Goal: Task Accomplishment & Management: Manage account settings

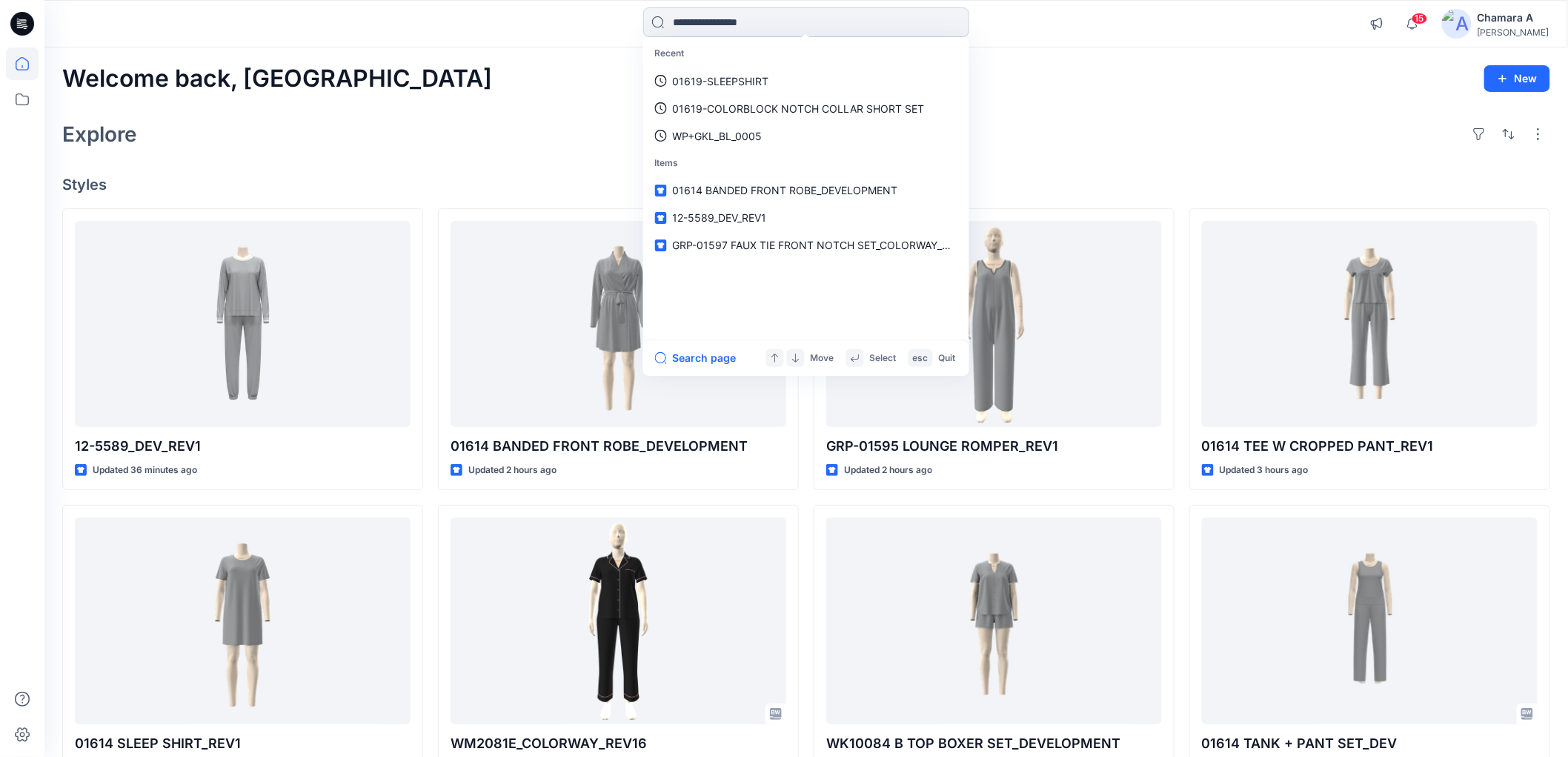
paste input "**********"
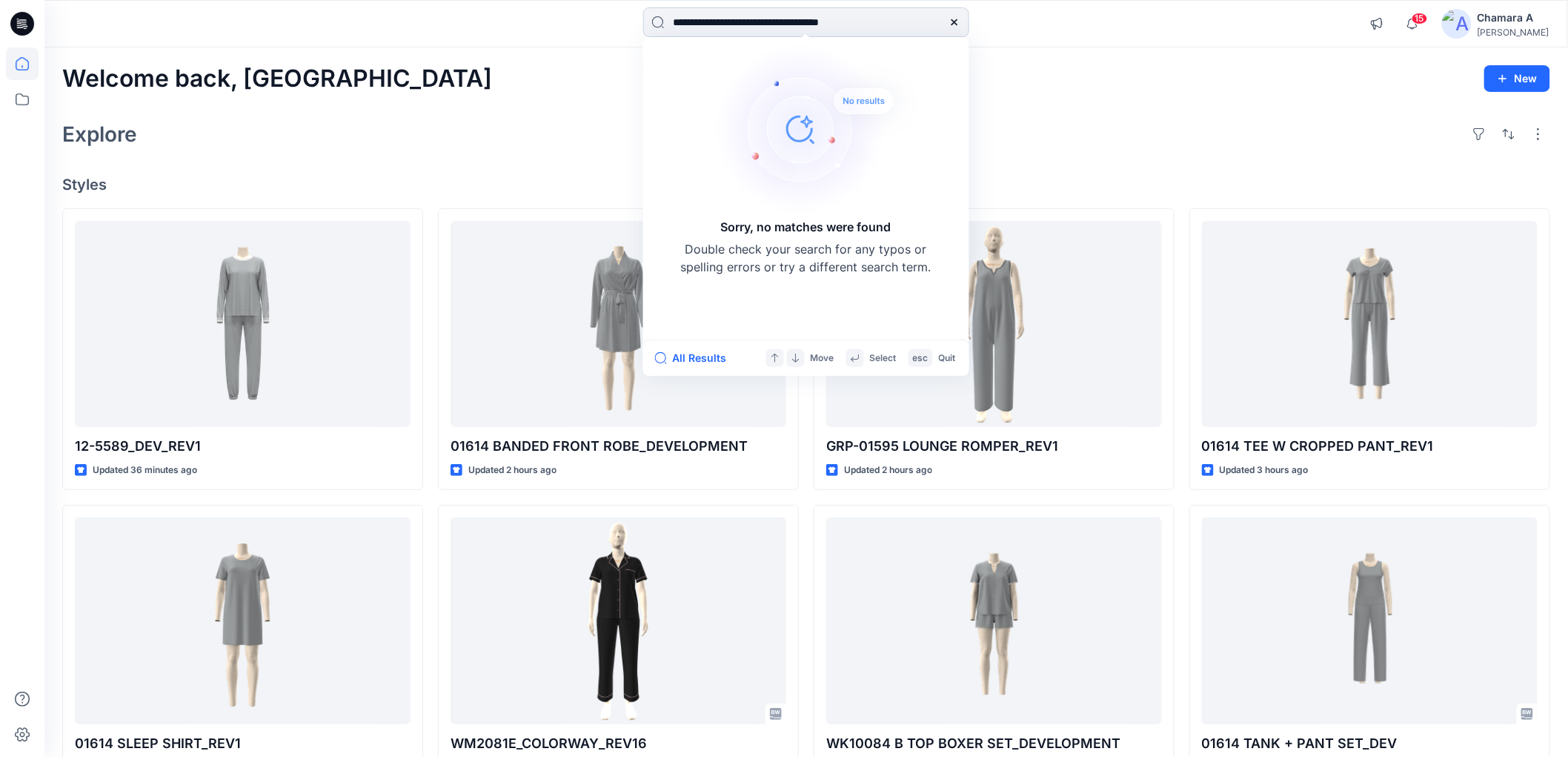
drag, startPoint x: 936, startPoint y: 23, endPoint x: 709, endPoint y: 27, distance: 227.0
click at [709, 27] on input "**********" at bounding box center [806, 22] width 326 height 29
type input "******"
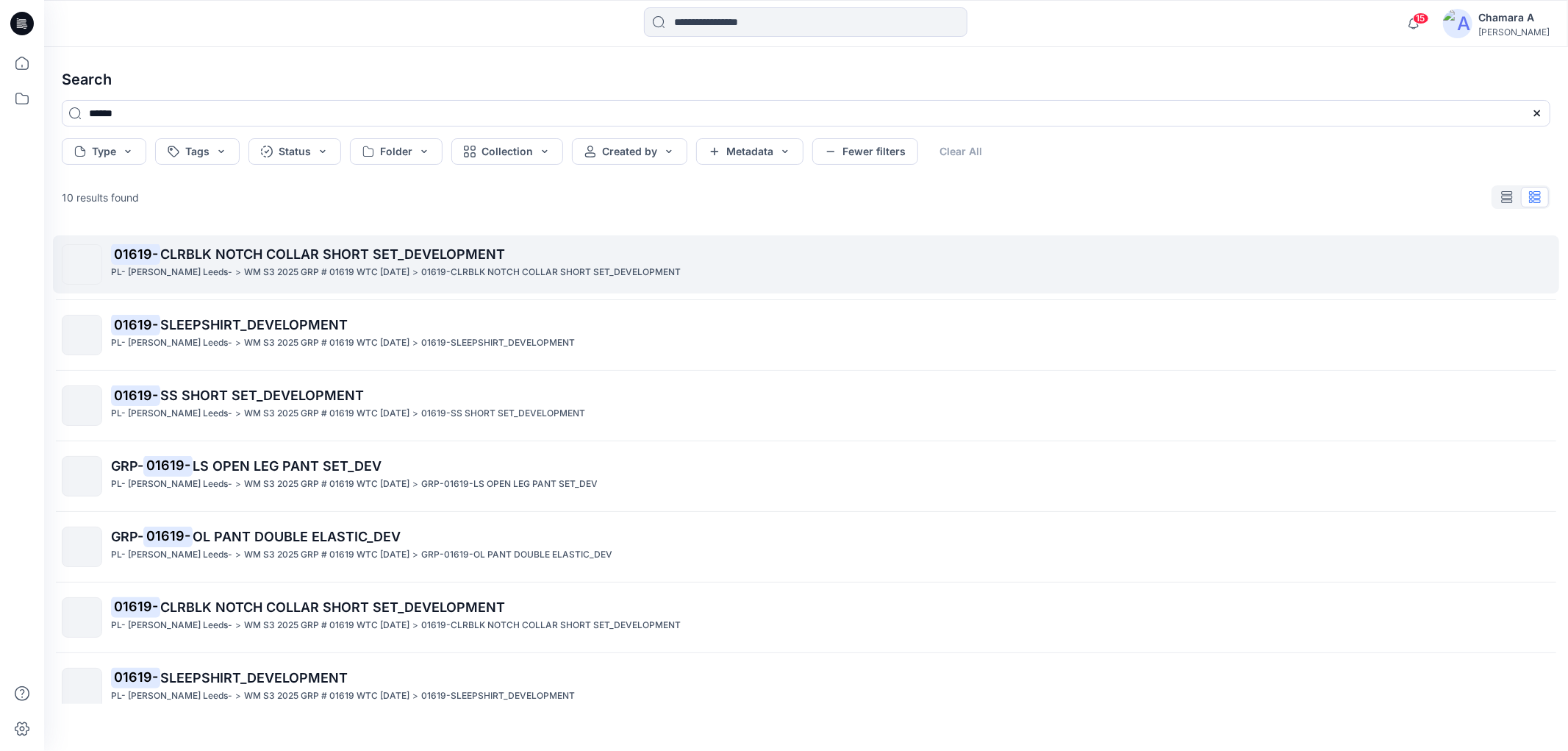
click at [313, 265] on p "01619- CLRBLK NOTCH COLLAR SHORT SET_DEVELOPMENT" at bounding box center [829, 254] width 1438 height 21
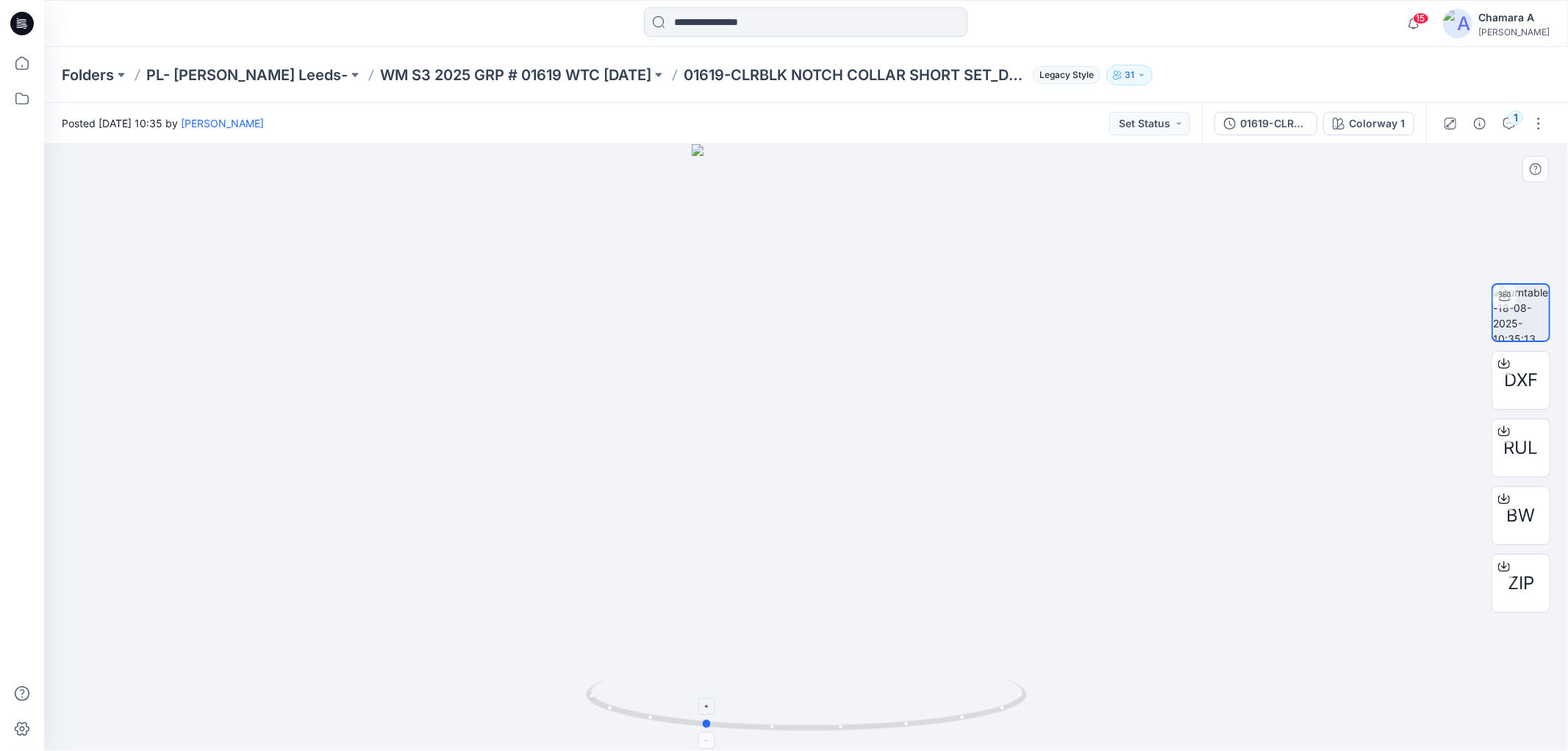
drag, startPoint x: 853, startPoint y: 726, endPoint x: 751, endPoint y: 717, distance: 102.4
click at [751, 717] on icon at bounding box center [808, 707] width 445 height 55
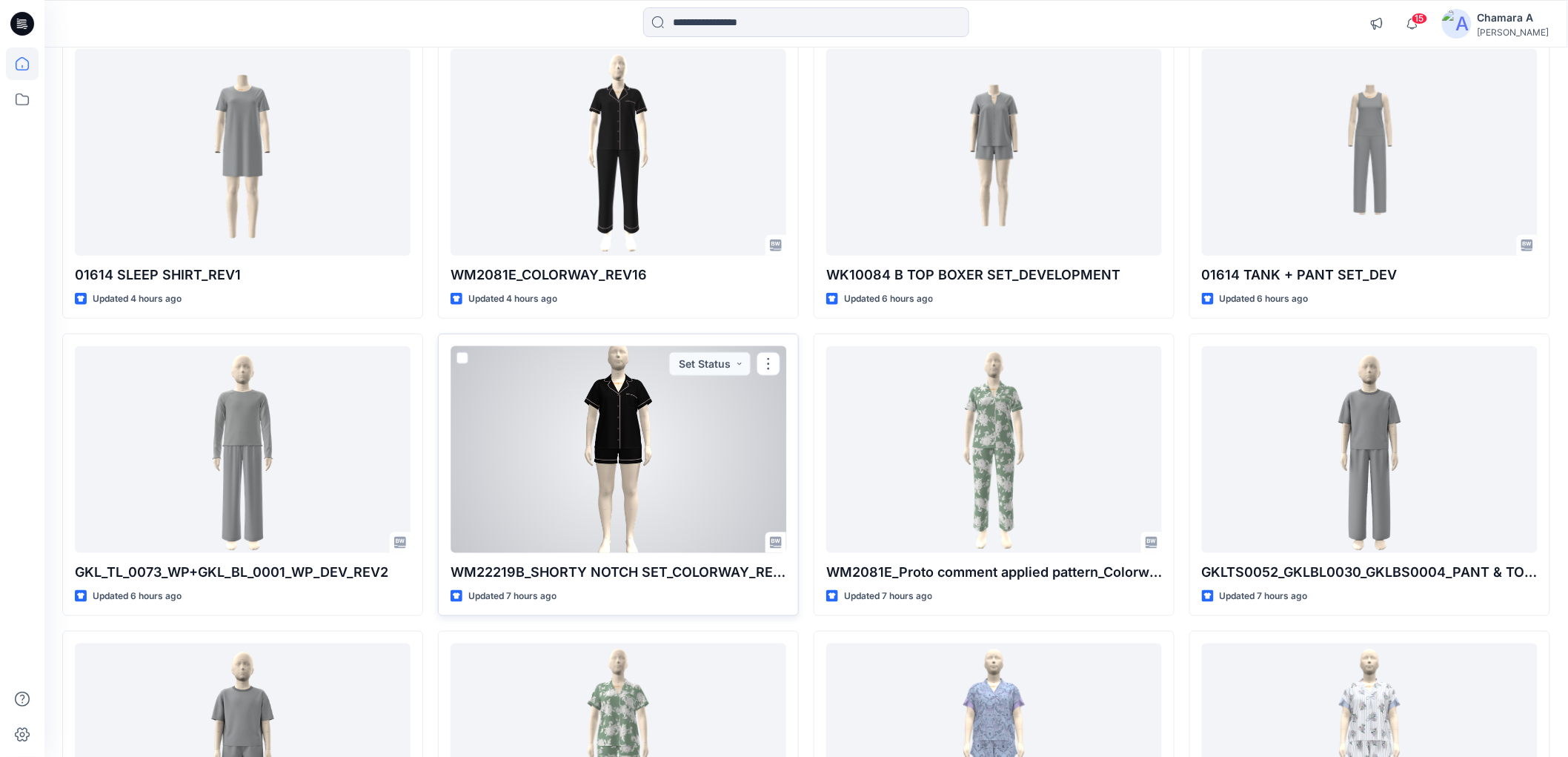
scroll to position [564, 0]
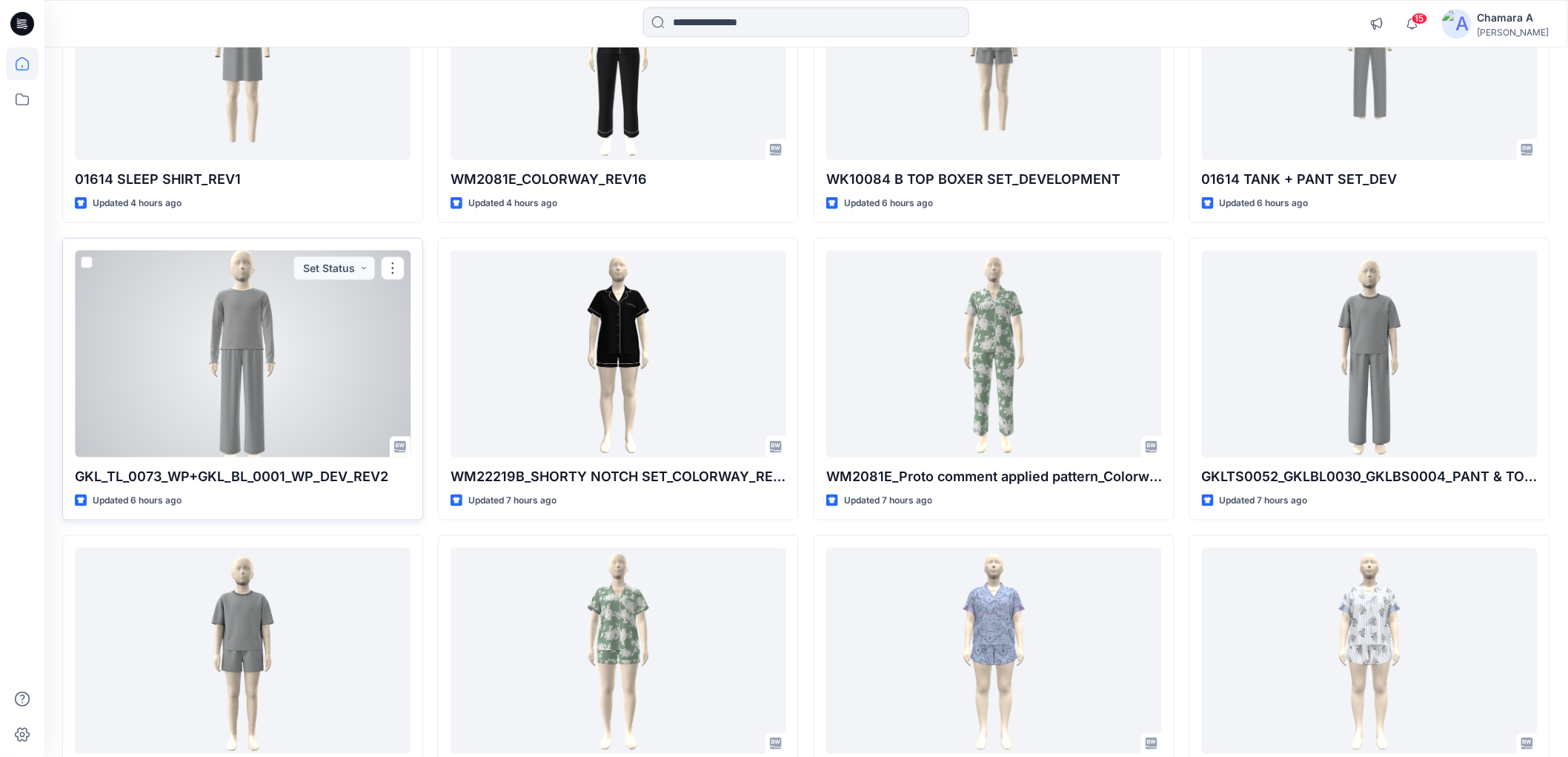
click at [270, 393] on div at bounding box center [242, 353] width 335 height 206
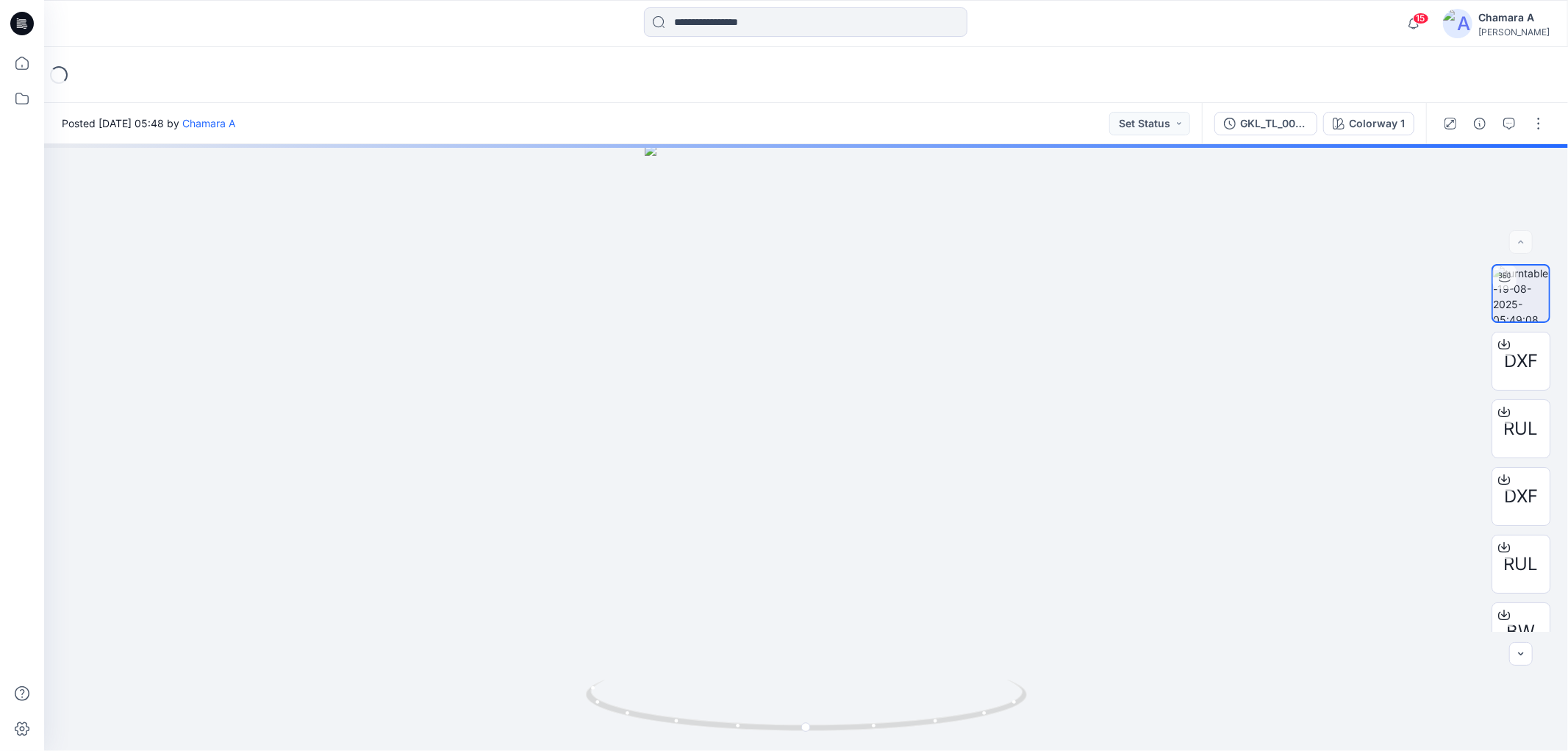
click at [1550, 119] on div at bounding box center [1494, 124] width 136 height 41
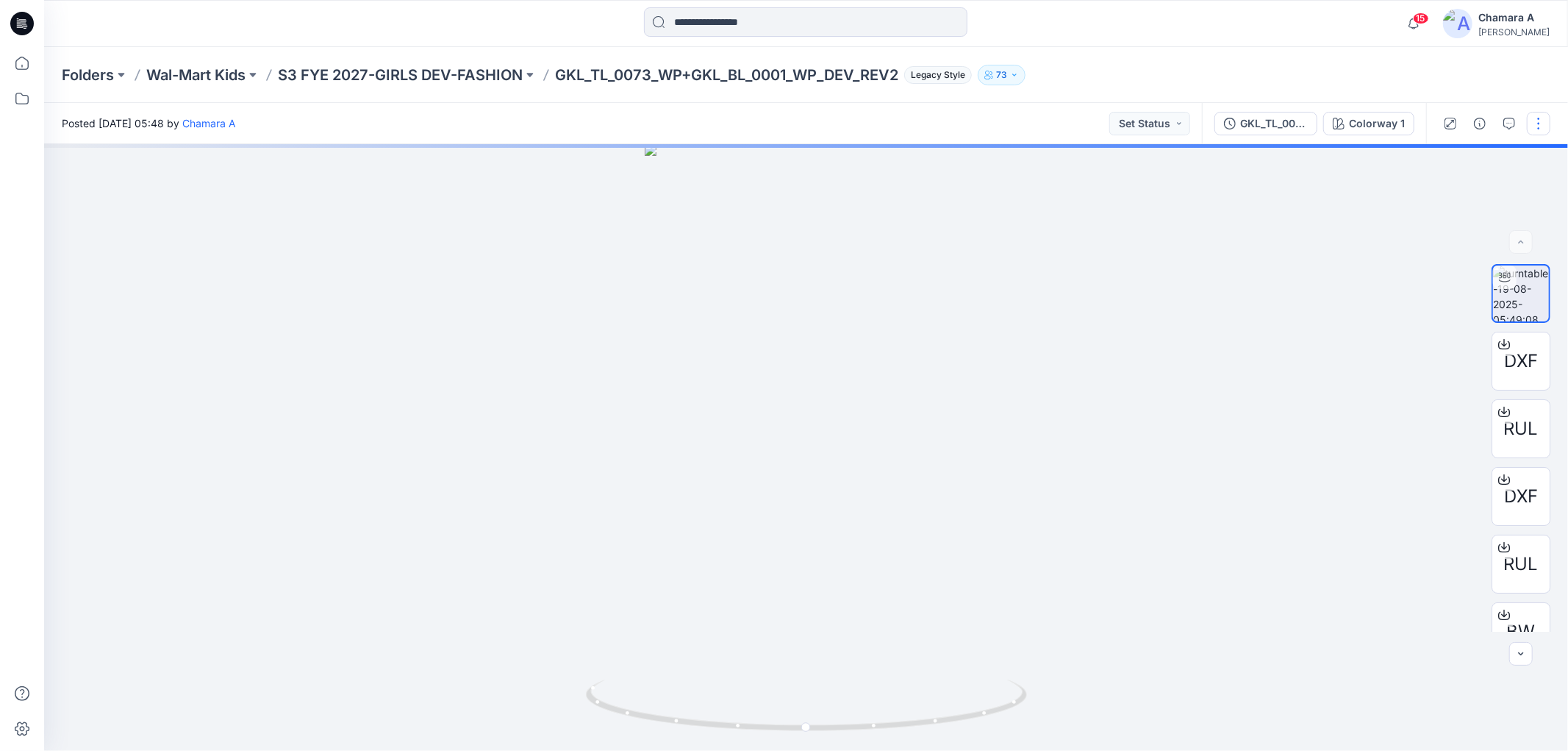
click at [1548, 119] on button "button" at bounding box center [1538, 123] width 24 height 24
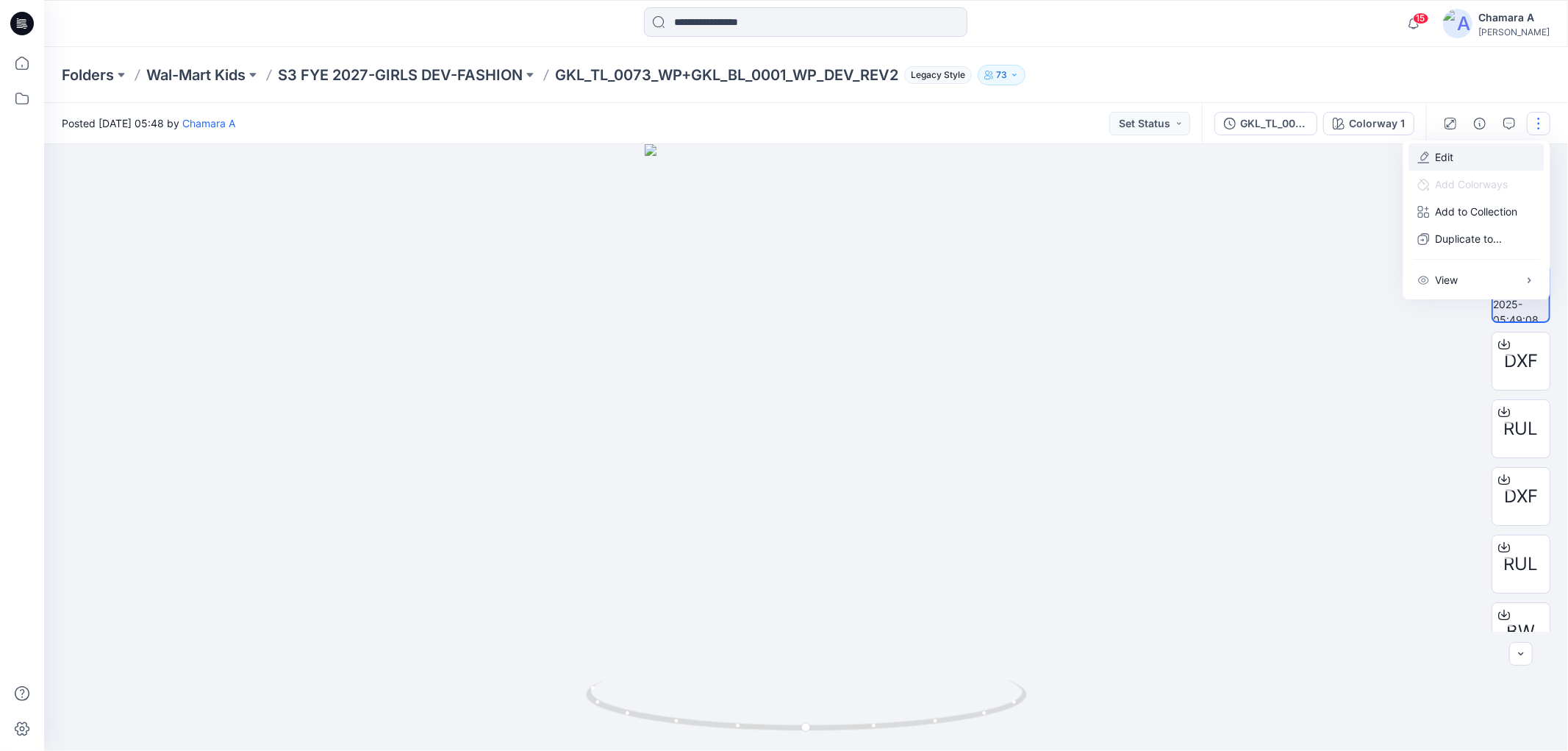
click at [1444, 147] on button "Edit" at bounding box center [1476, 157] width 135 height 28
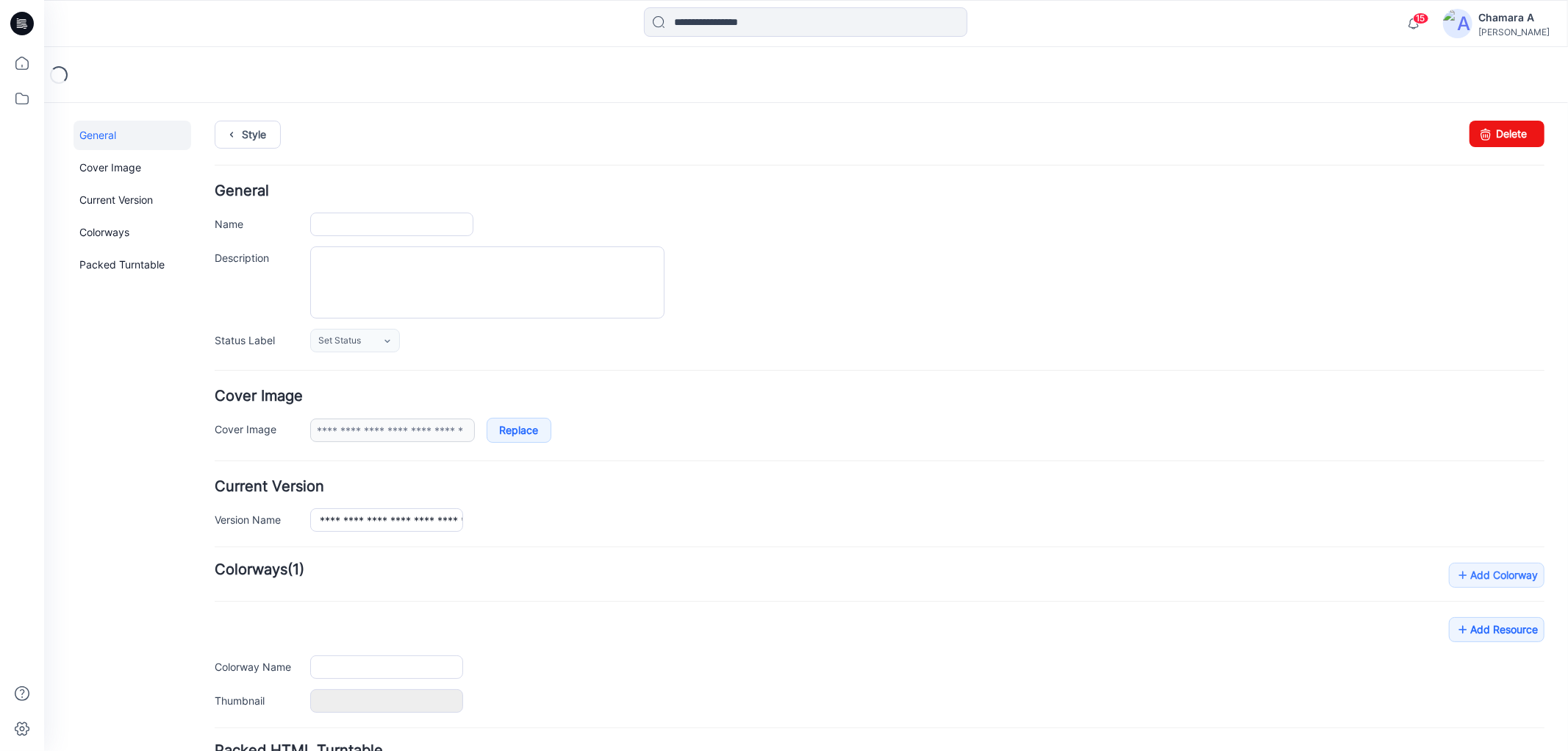
type input "**********"
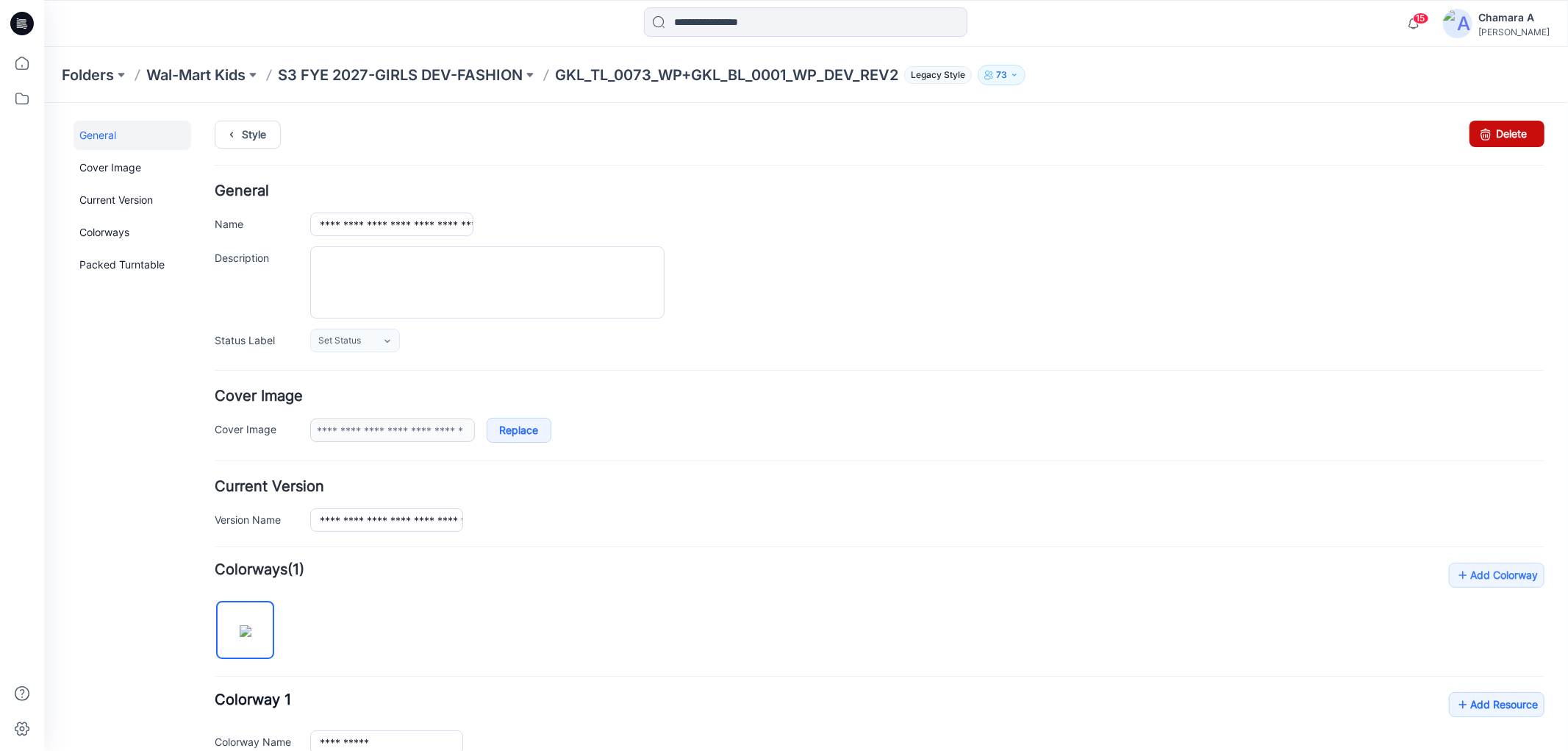
drag, startPoint x: 1473, startPoint y: 121, endPoint x: 911, endPoint y: 178, distance: 564.9
click at [1474, 120] on icon at bounding box center [1484, 133] width 21 height 27
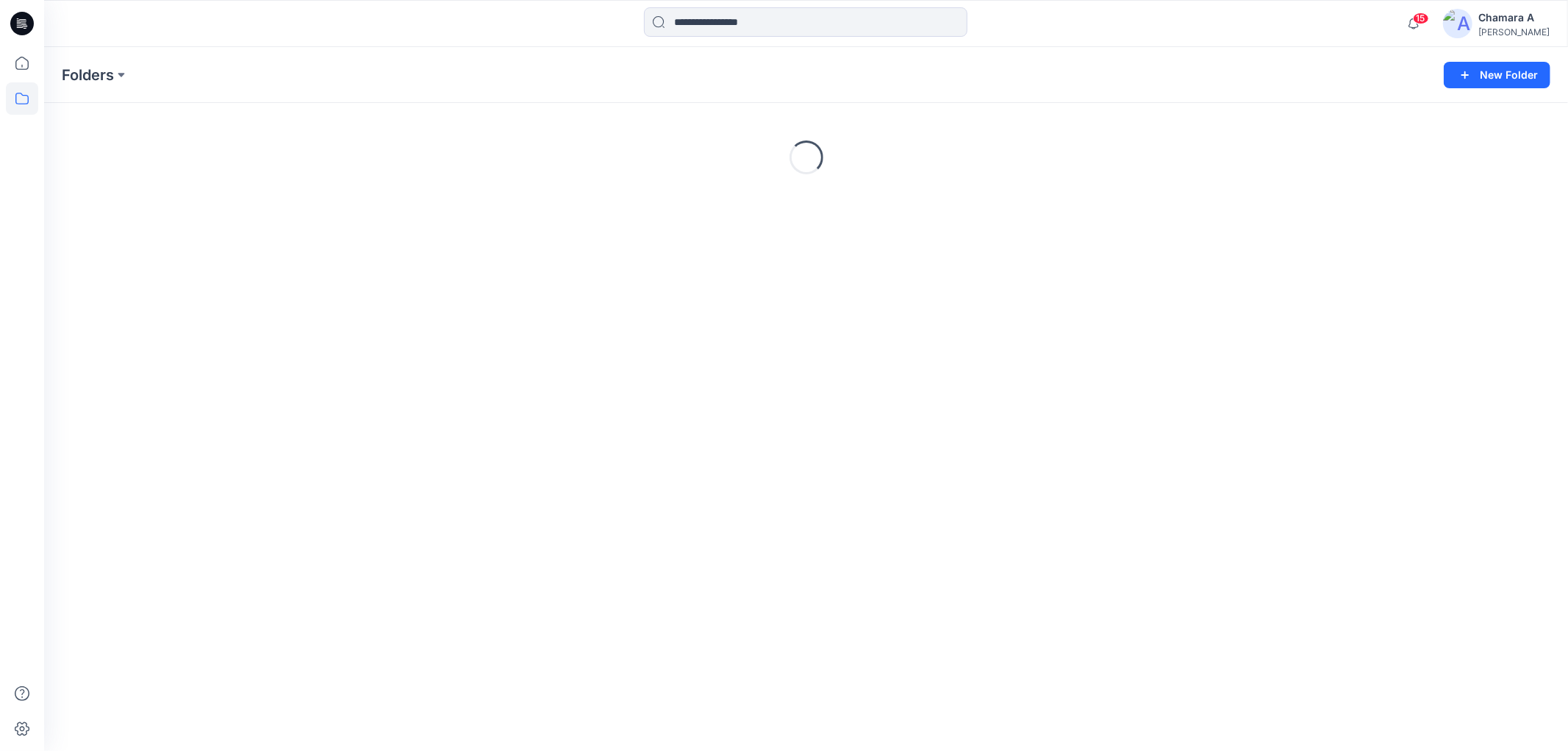
click at [1472, 28] on img at bounding box center [1457, 24] width 29 height 29
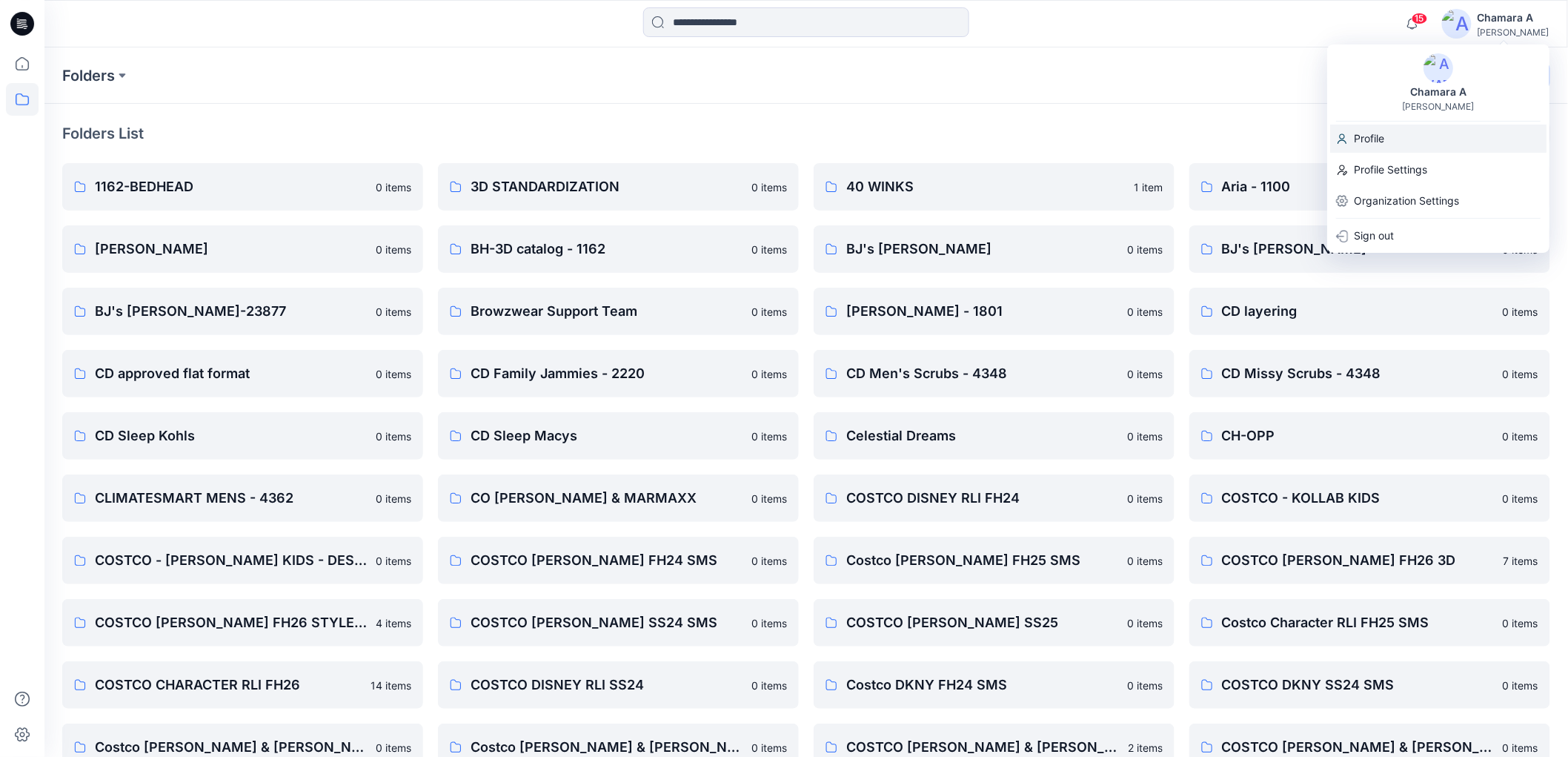
click at [1375, 127] on p "Profile" at bounding box center [1368, 139] width 30 height 29
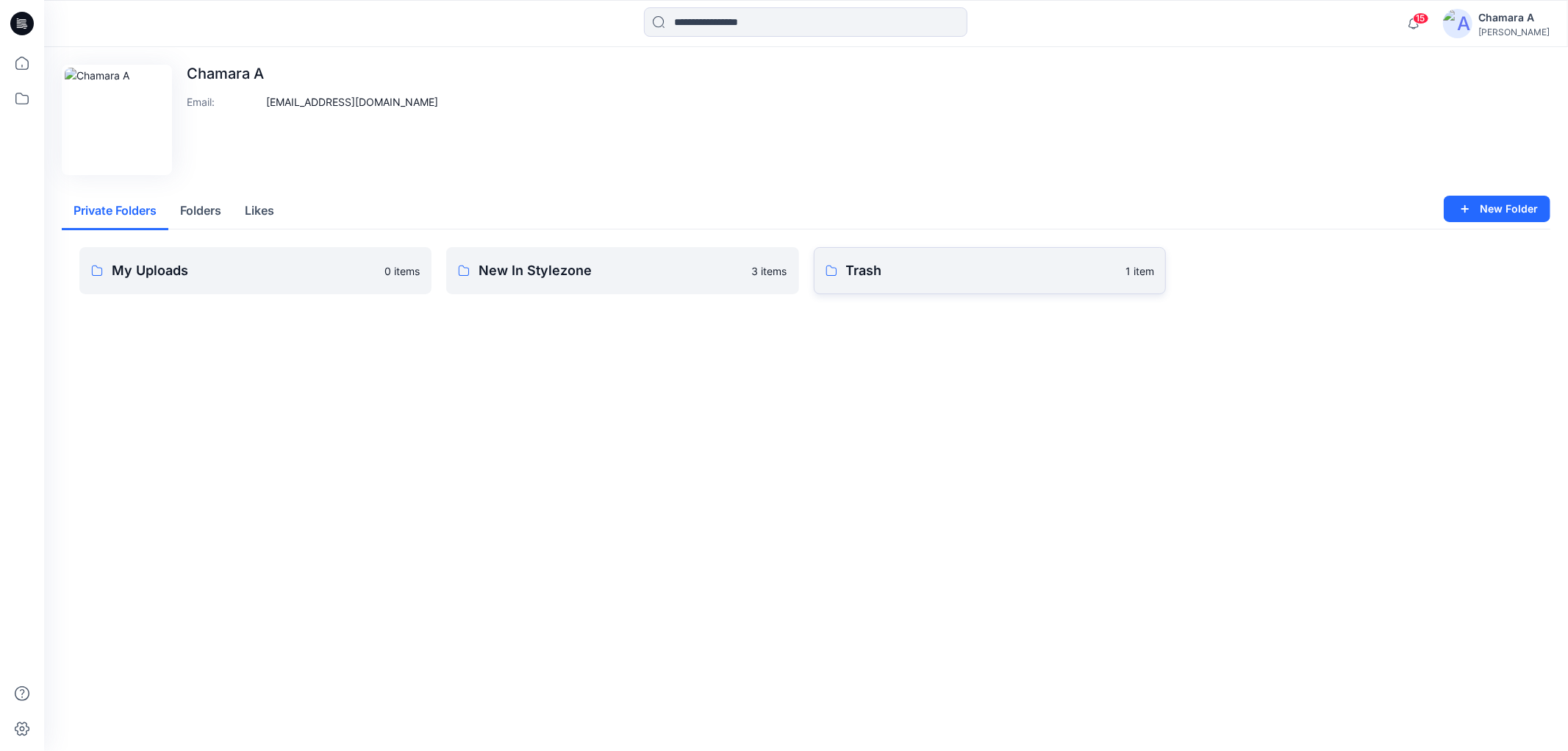
click at [1077, 279] on p "Trash" at bounding box center [981, 270] width 271 height 21
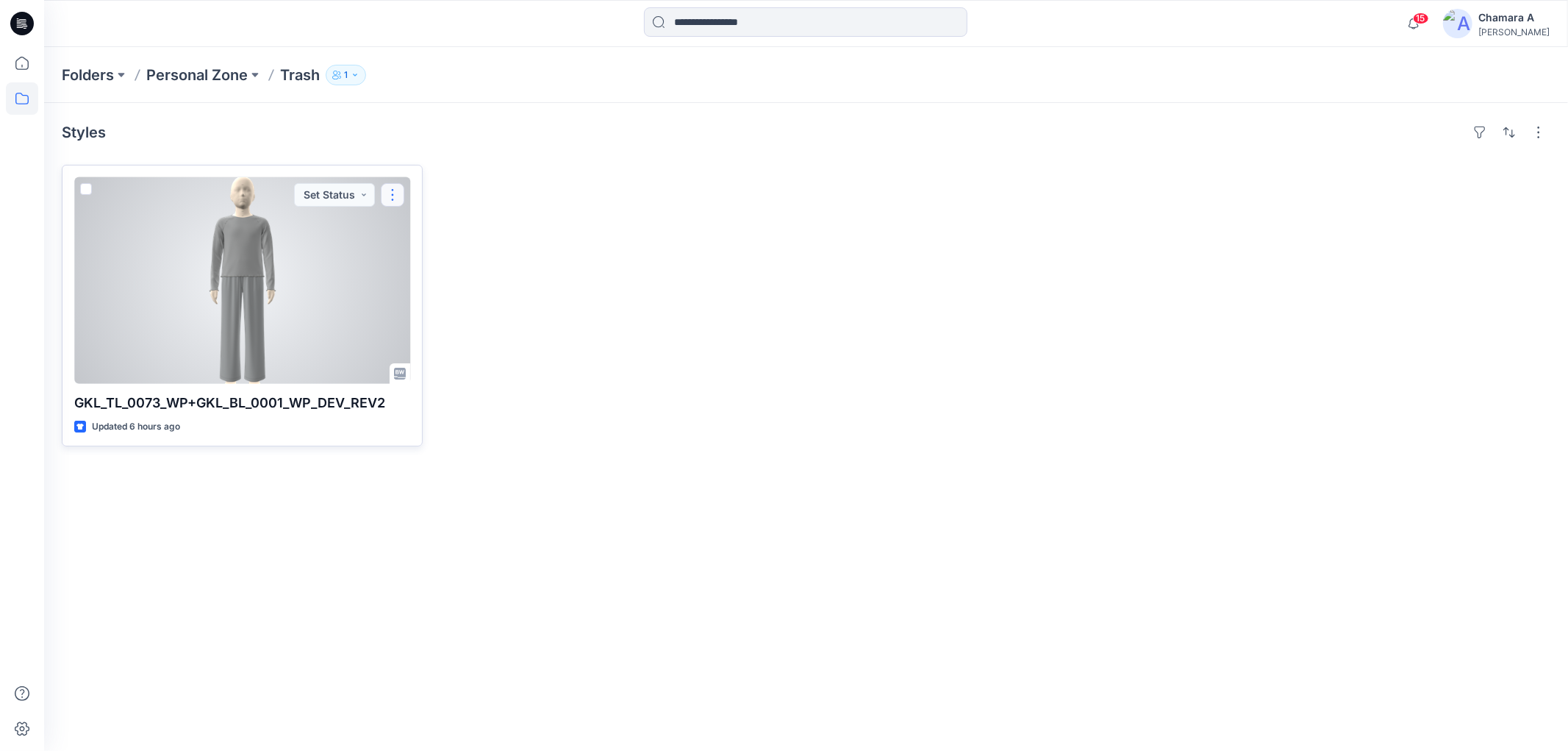
click at [394, 204] on button "button" at bounding box center [392, 194] width 24 height 24
click at [404, 216] on button "Edit" at bounding box center [463, 229] width 159 height 28
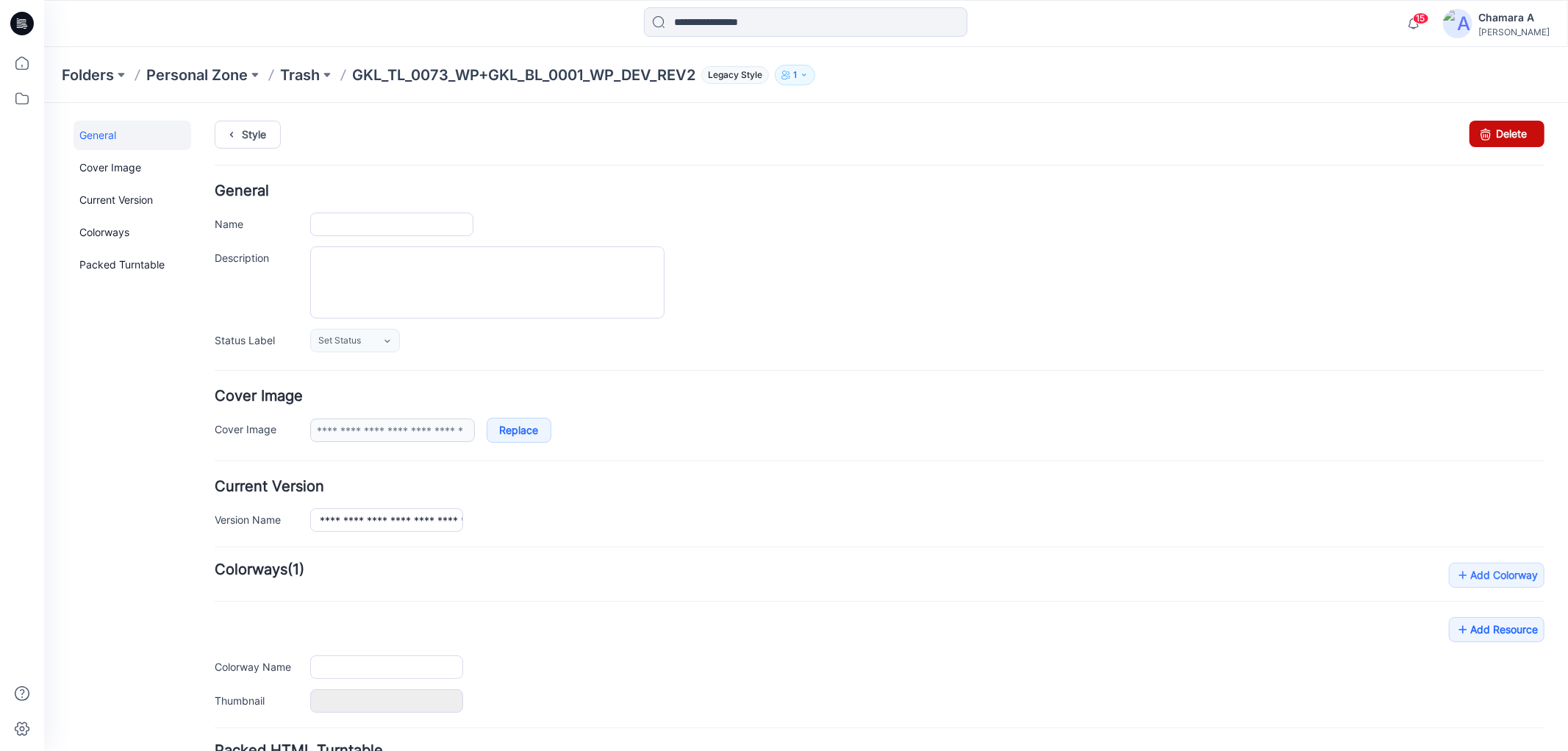
type input "**********"
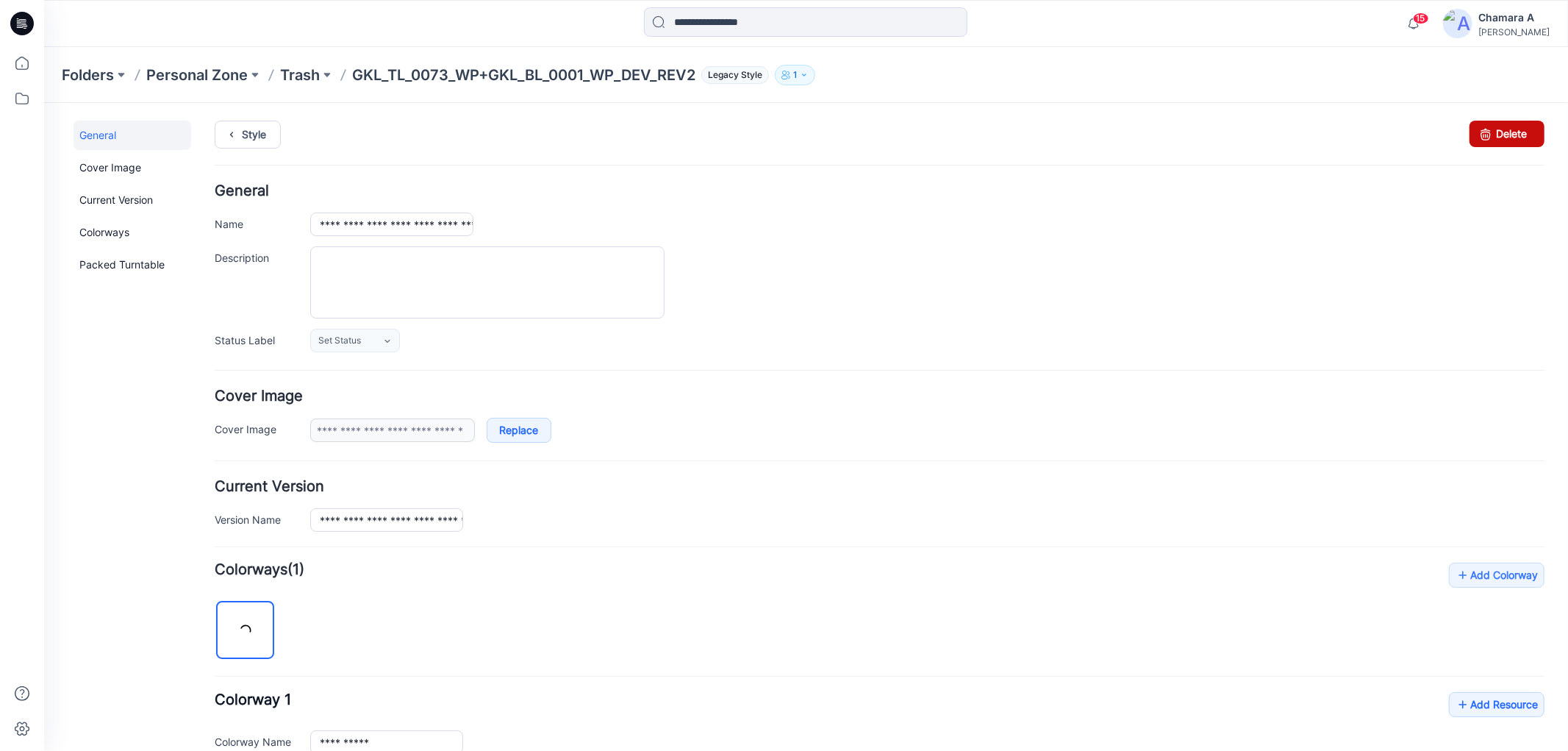
drag, startPoint x: 1487, startPoint y: 138, endPoint x: 894, endPoint y: 180, distance: 594.5
click at [1487, 138] on link "Delete" at bounding box center [1506, 133] width 75 height 27
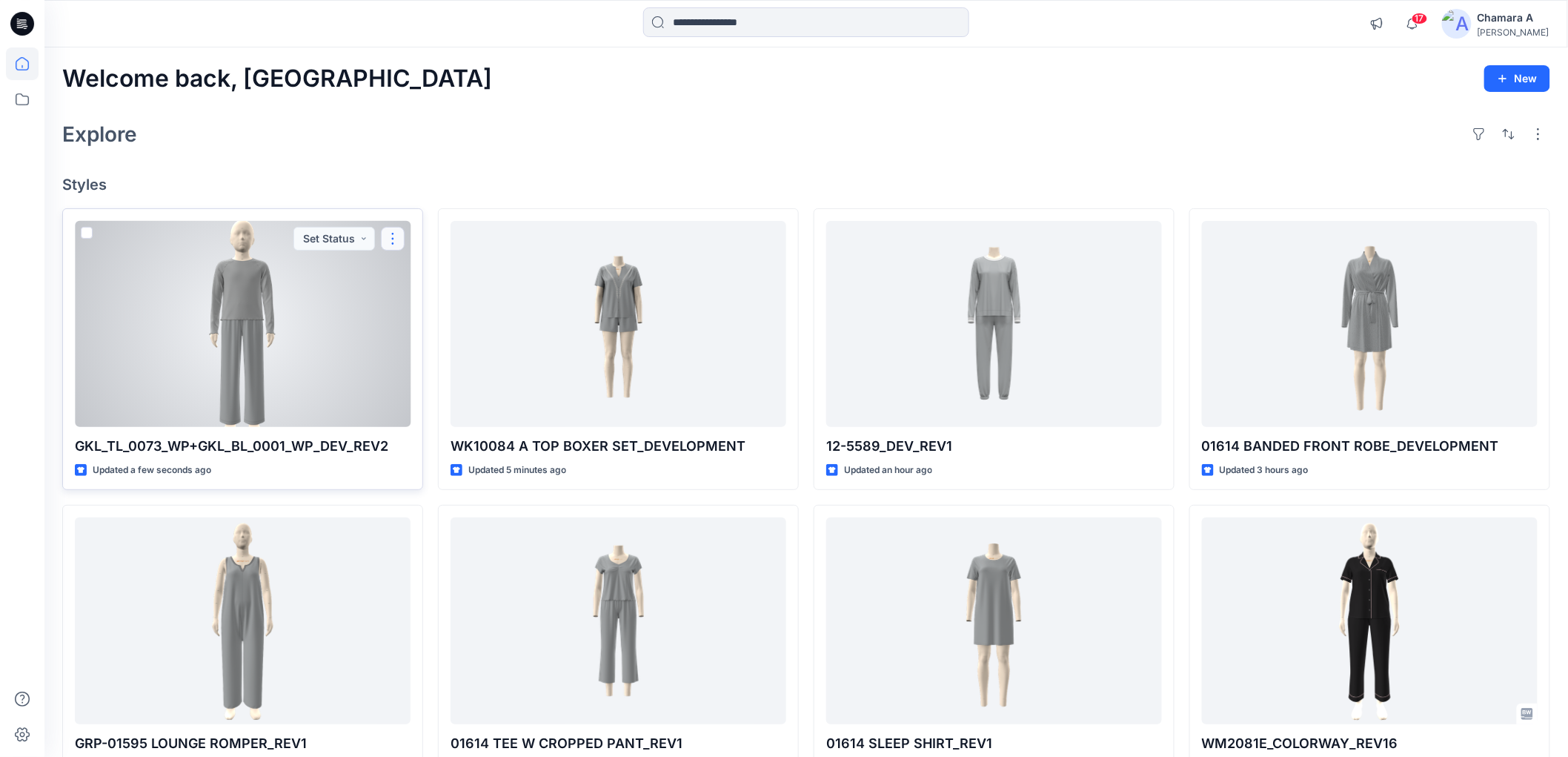
click at [391, 239] on button "button" at bounding box center [392, 238] width 24 height 24
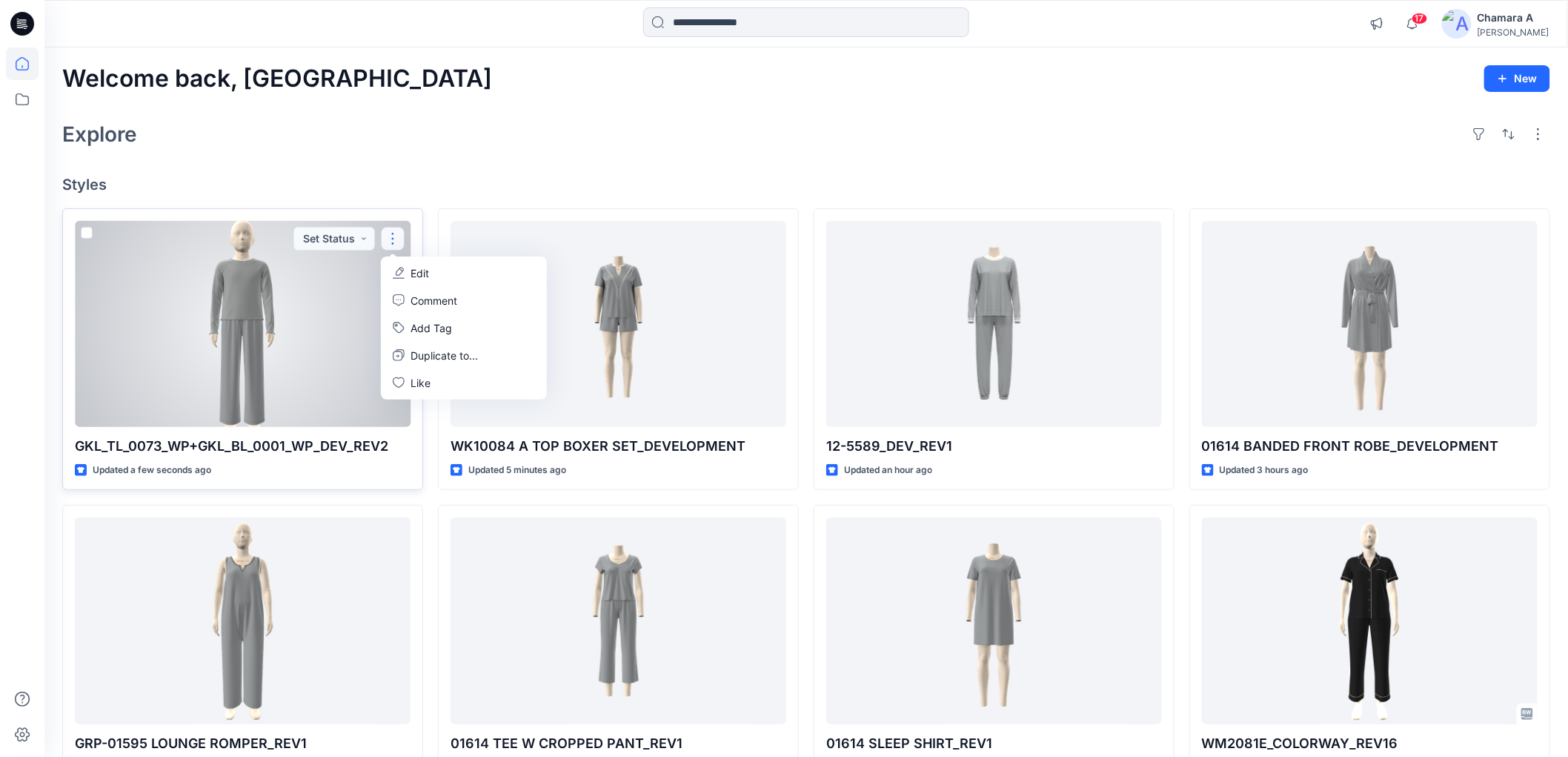
click at [393, 261] on button "Edit" at bounding box center [464, 273] width 160 height 28
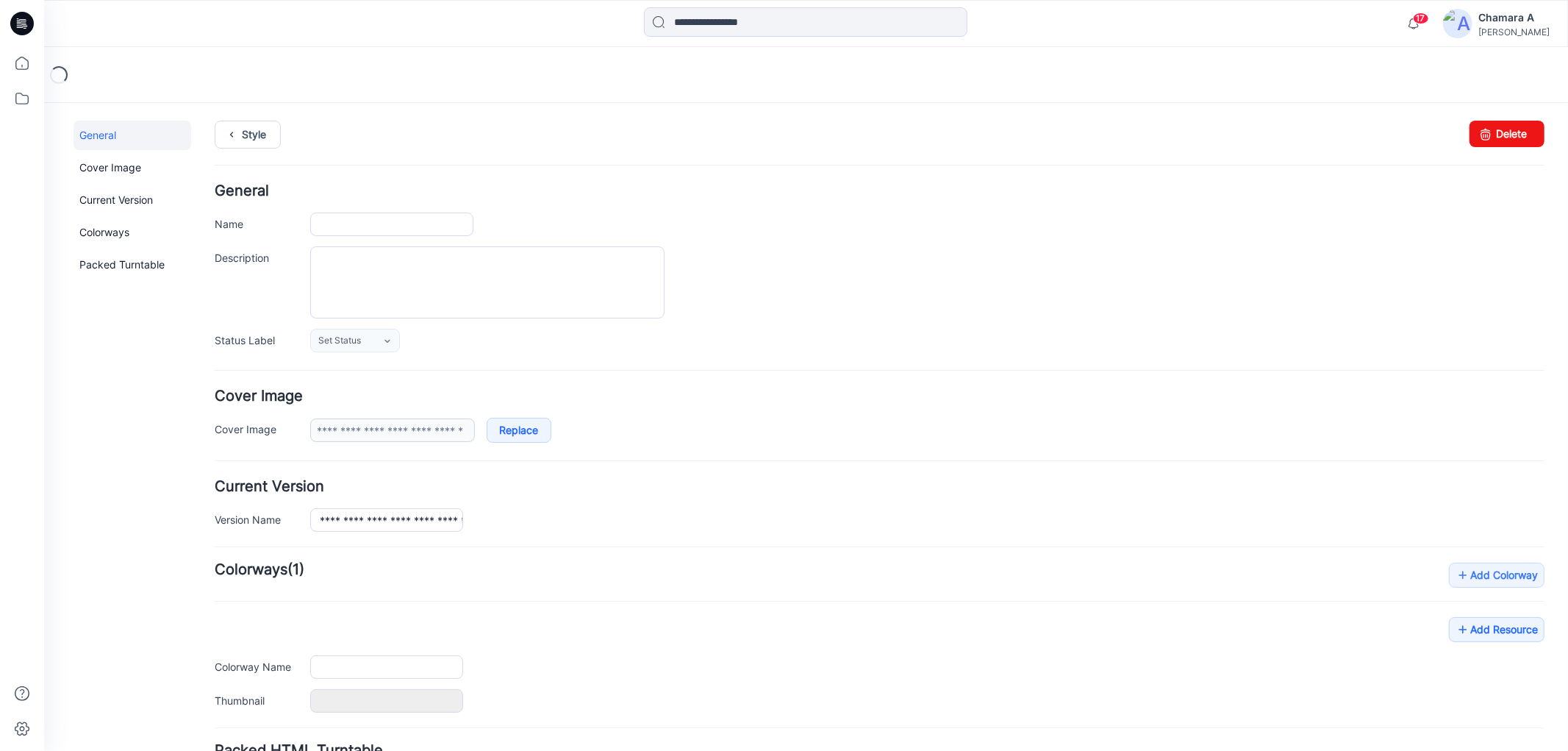
type input "**********"
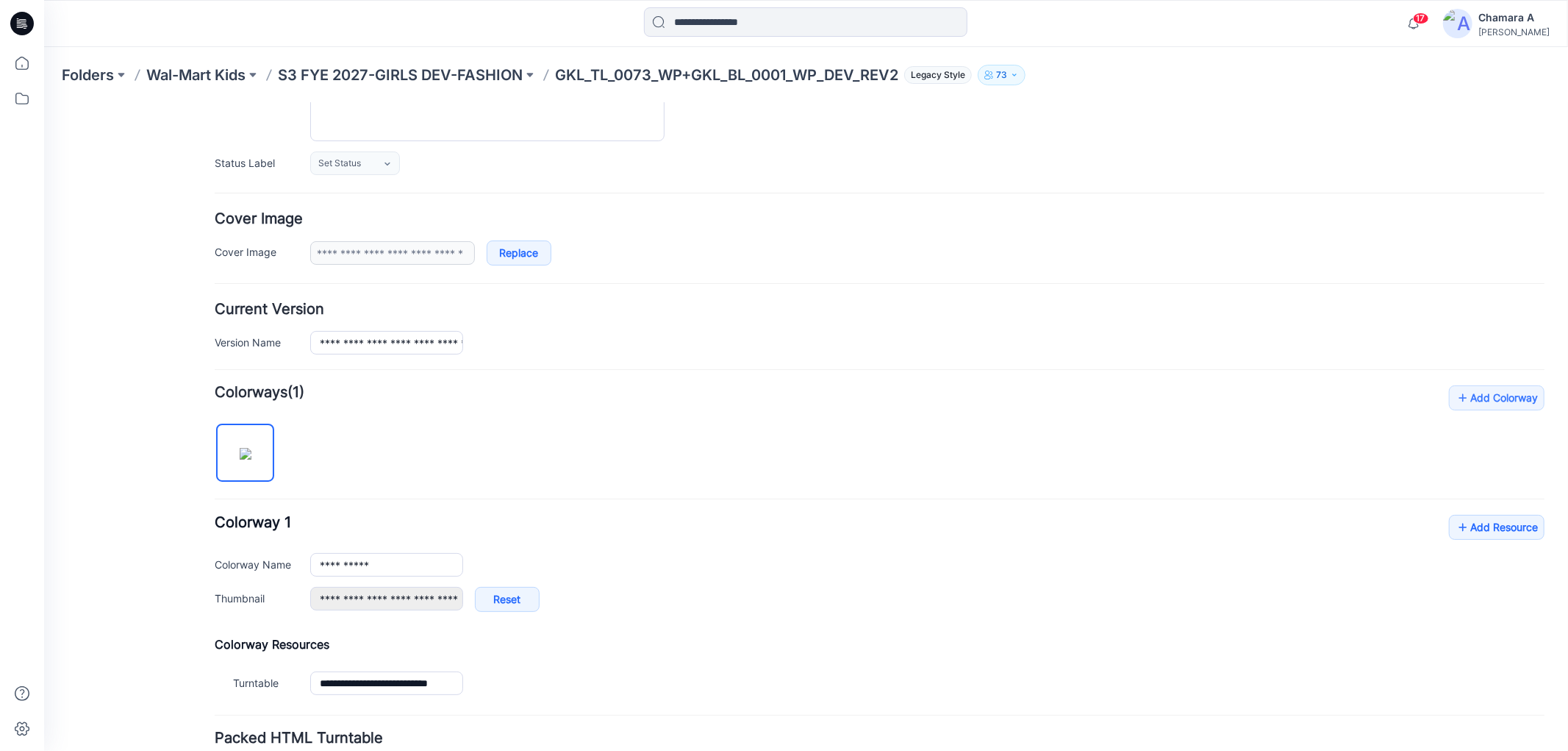
scroll to position [297, 0]
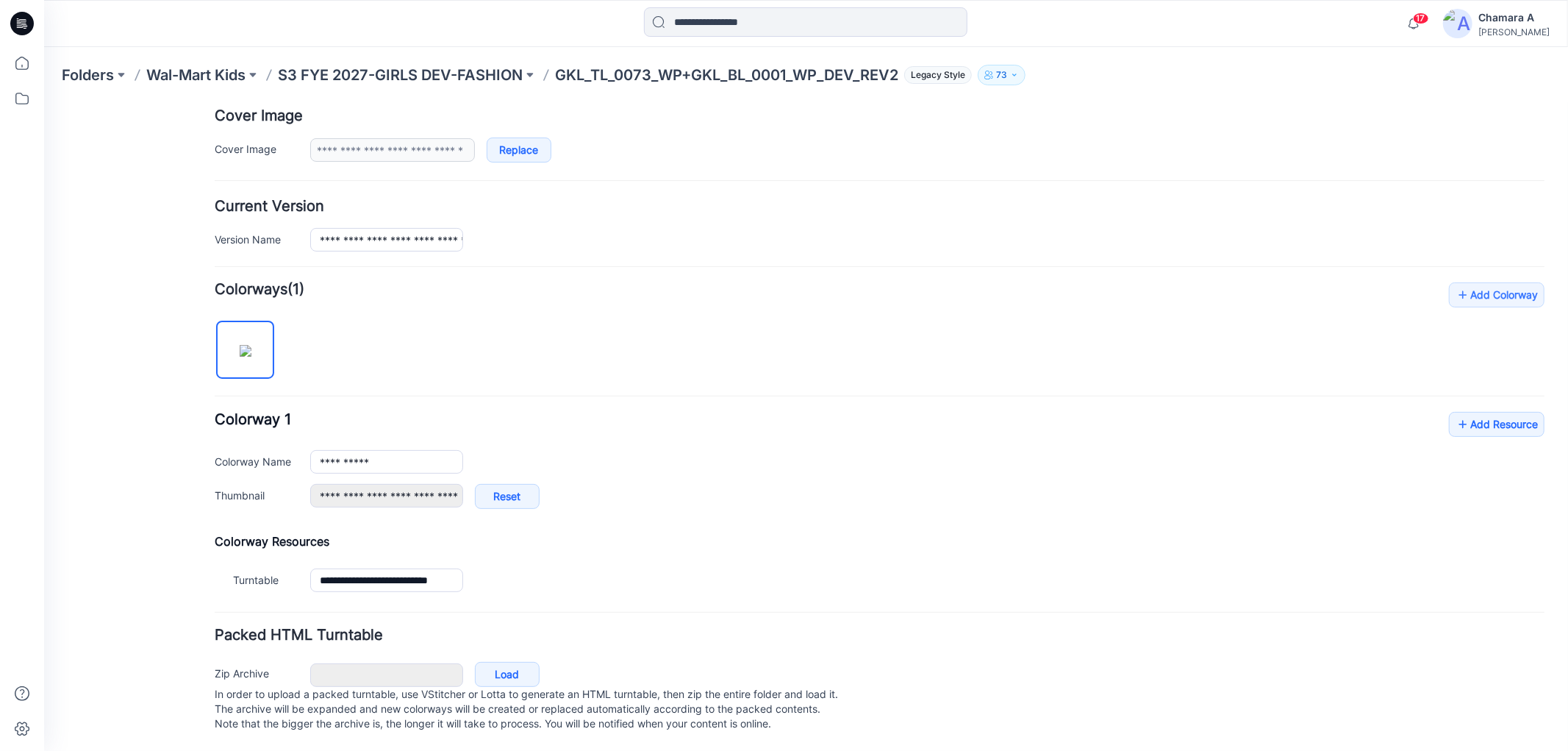
click at [1470, 424] on div "**********" at bounding box center [878, 467] width 1329 height 112
click at [1481, 411] on link "Add Resource" at bounding box center [1495, 423] width 96 height 25
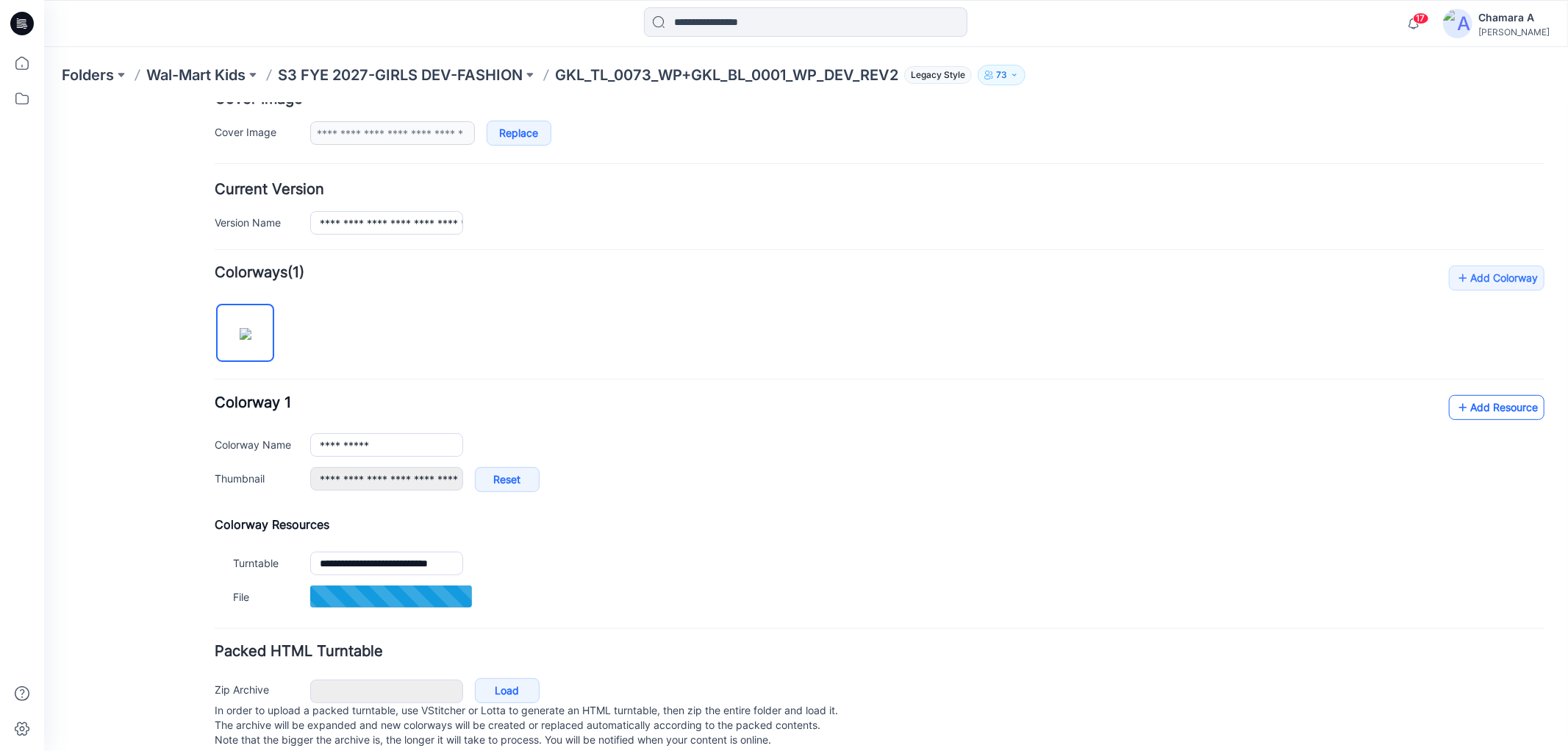
click at [1459, 398] on link "Add Resource" at bounding box center [1495, 406] width 96 height 25
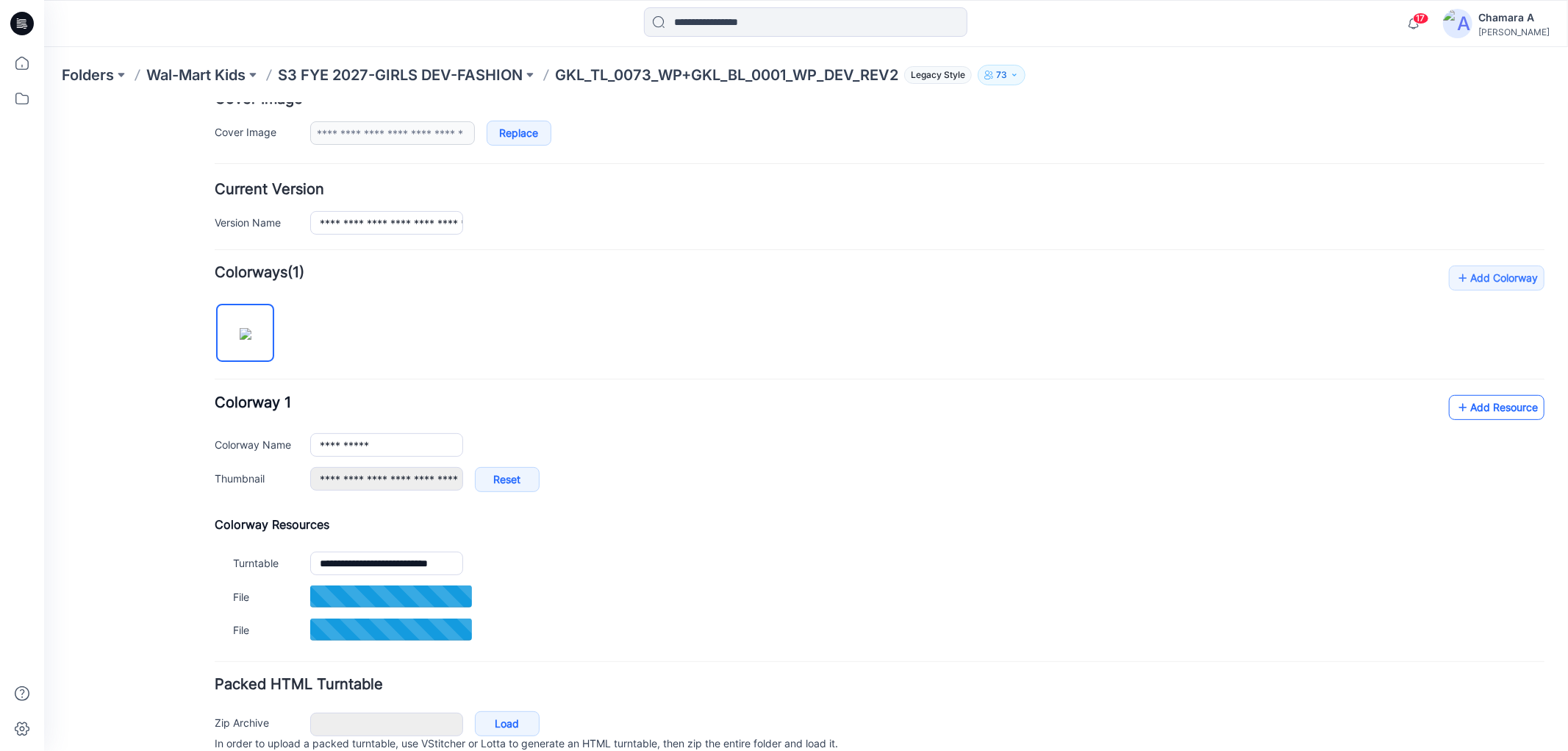
click at [1473, 416] on link "Add Resource" at bounding box center [1495, 406] width 96 height 25
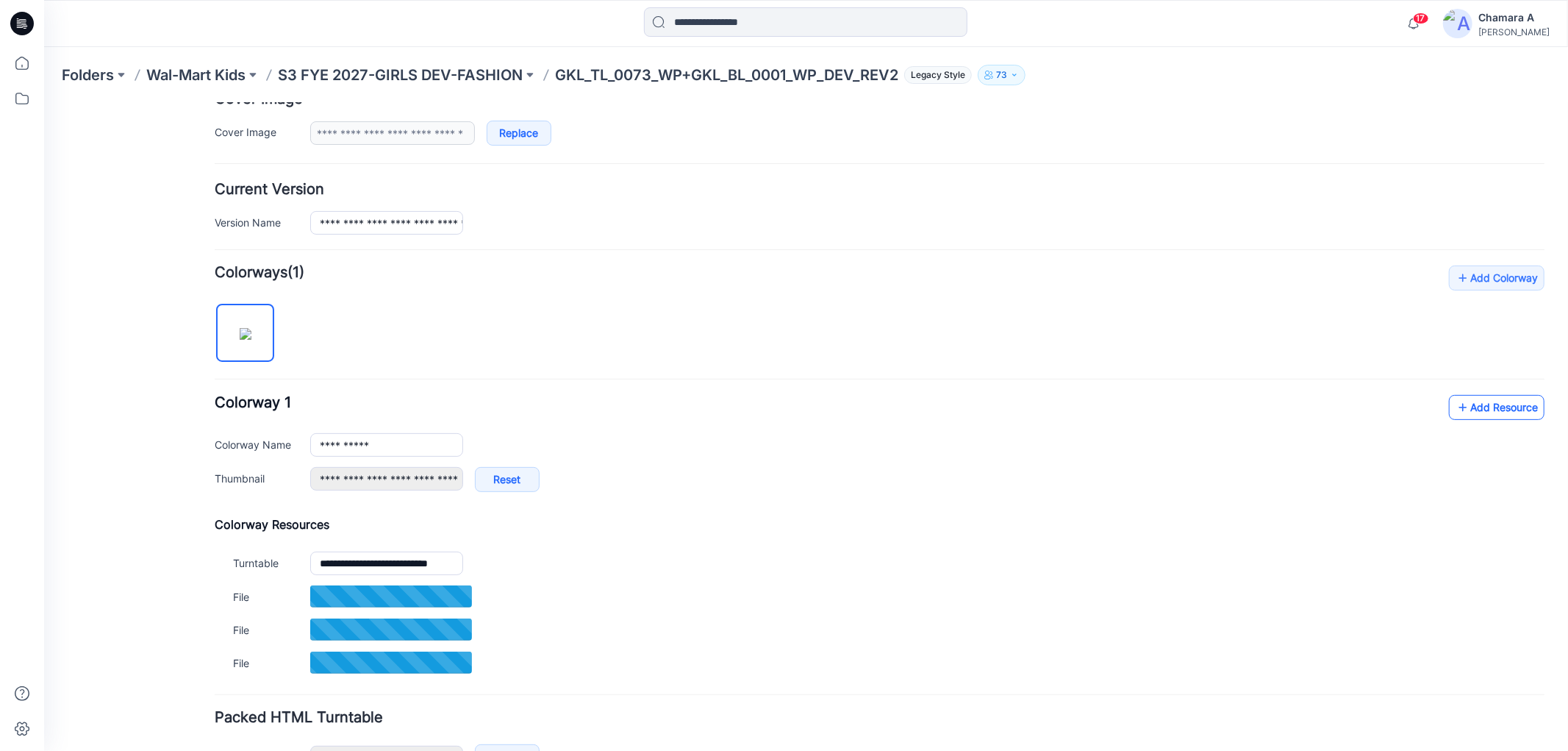
click at [1473, 415] on link "Add Resource" at bounding box center [1495, 406] width 96 height 25
click at [1510, 408] on link "Add Resource" at bounding box center [1495, 406] width 96 height 25
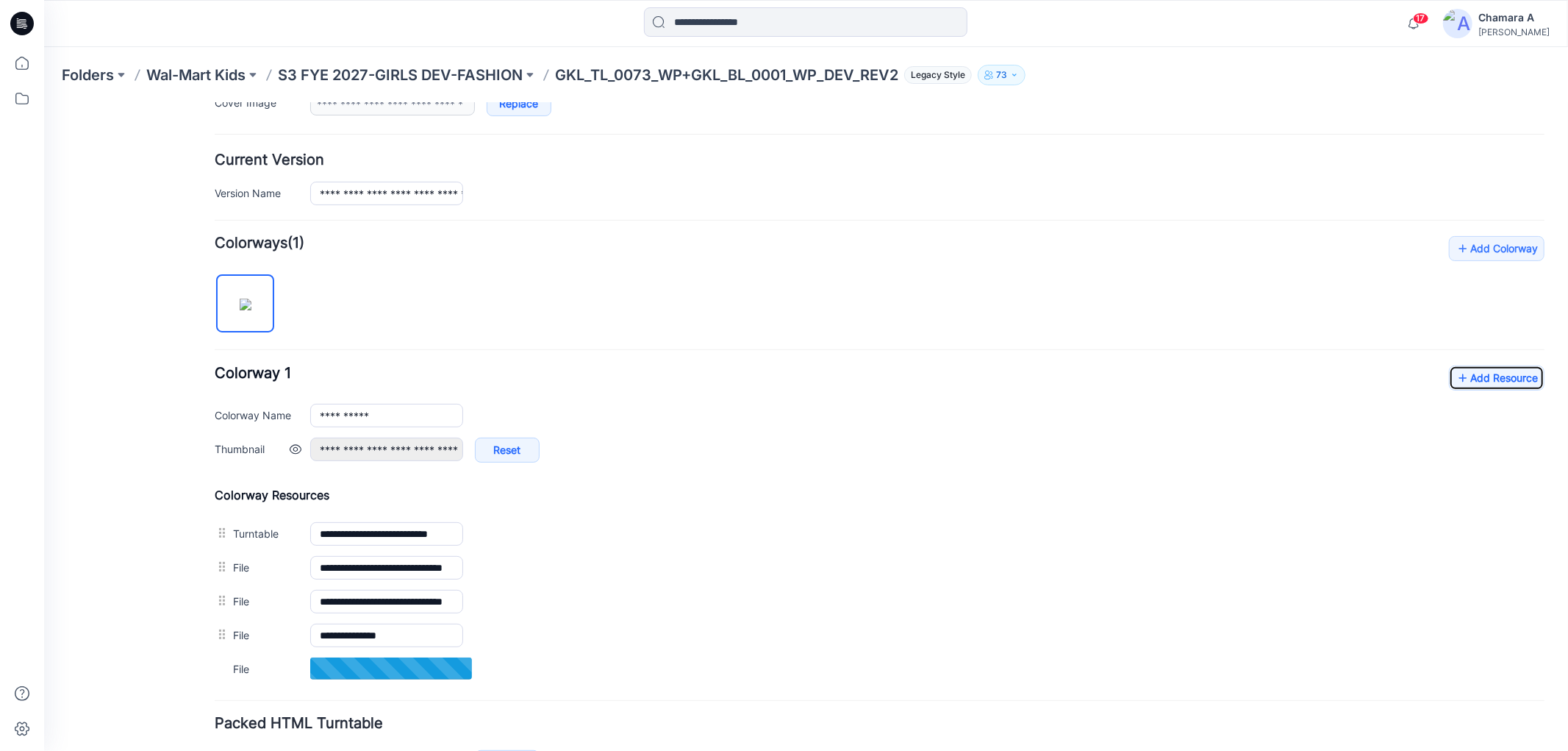
scroll to position [379, 0]
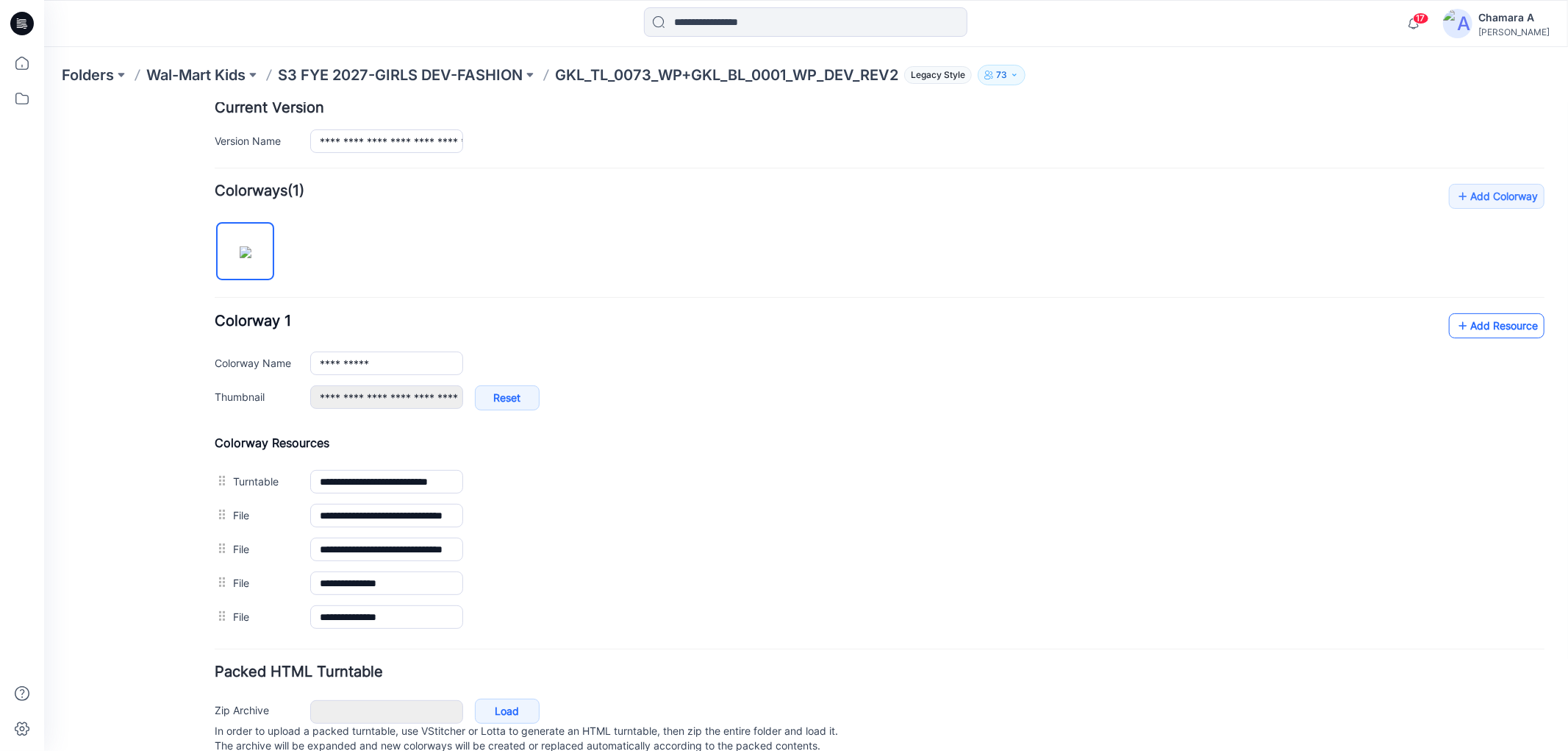
click at [1454, 327] on icon at bounding box center [1461, 325] width 15 height 24
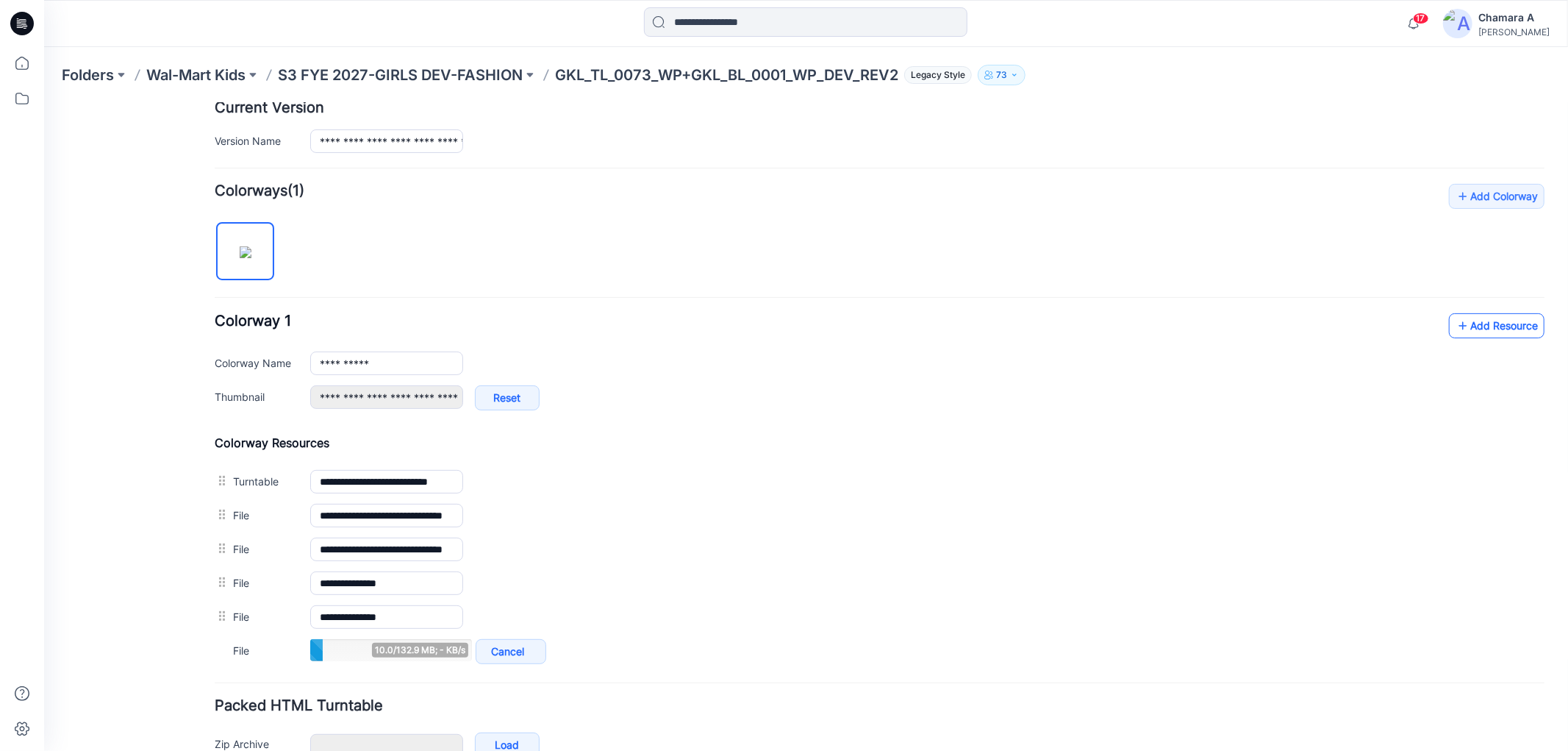
click at [1454, 329] on icon at bounding box center [1461, 325] width 15 height 24
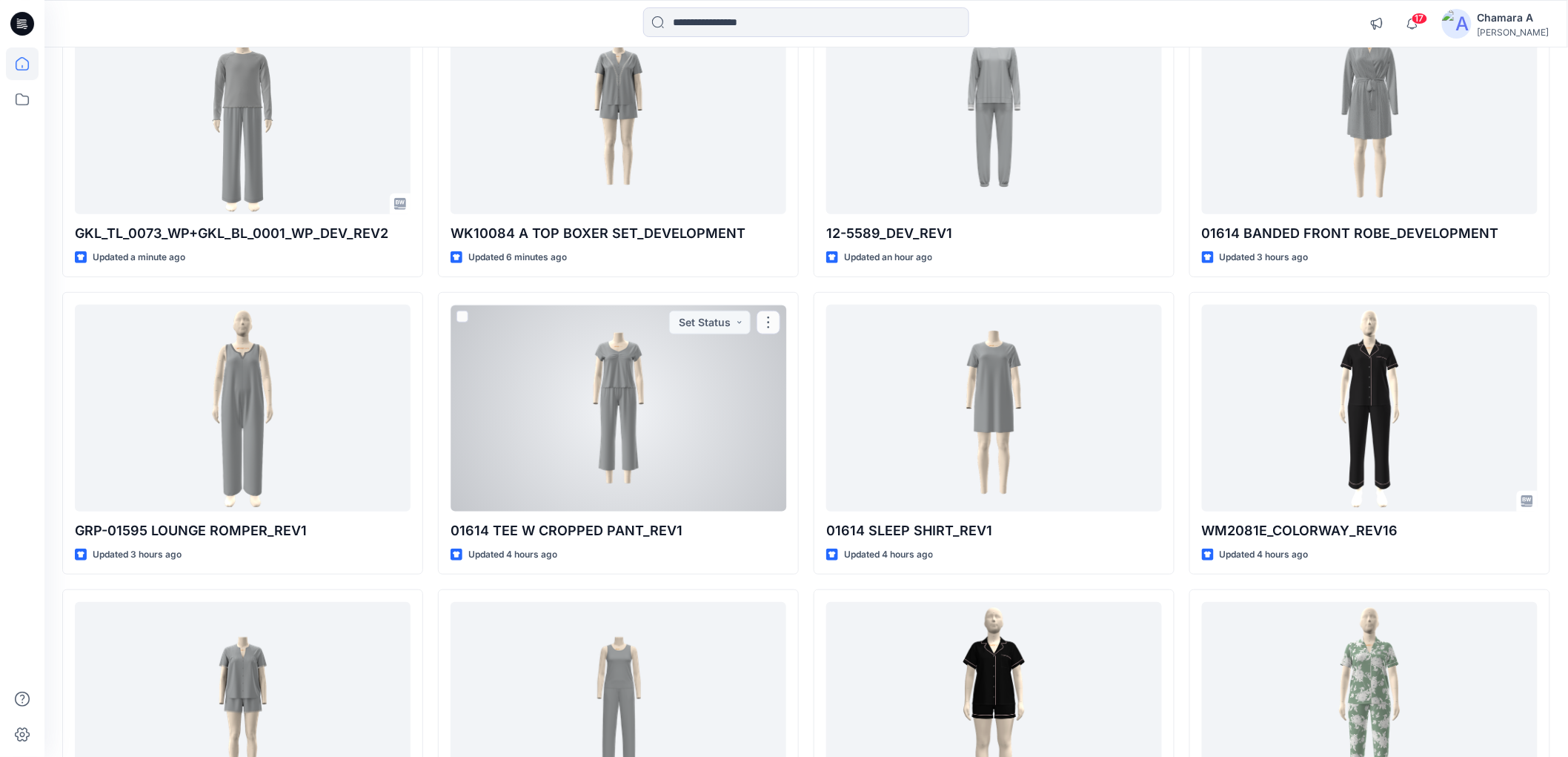
scroll to position [69, 0]
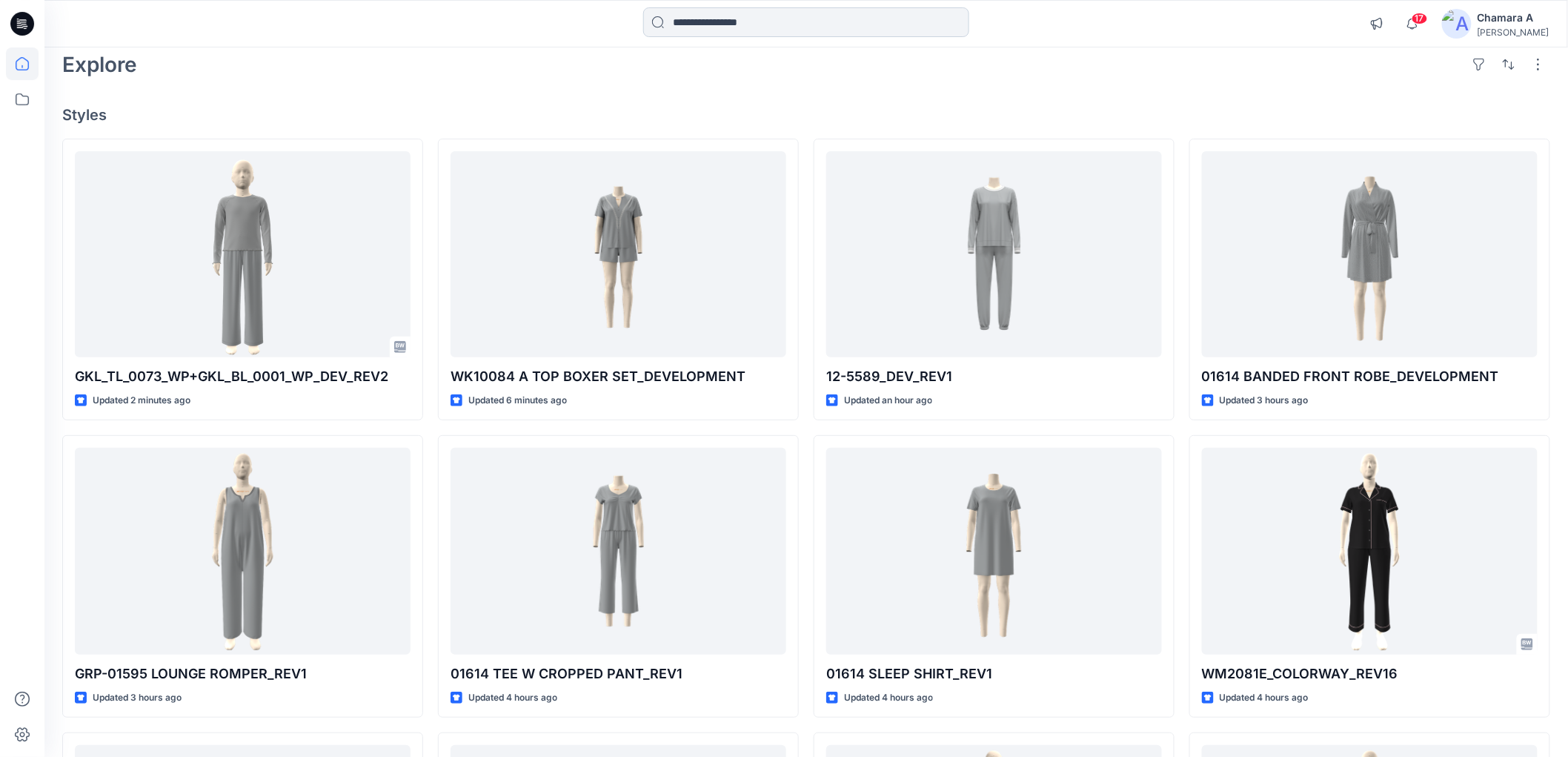
drag, startPoint x: 756, startPoint y: 38, endPoint x: 755, endPoint y: 29, distance: 9.1
click at [755, 32] on div at bounding box center [806, 24] width 326 height 32
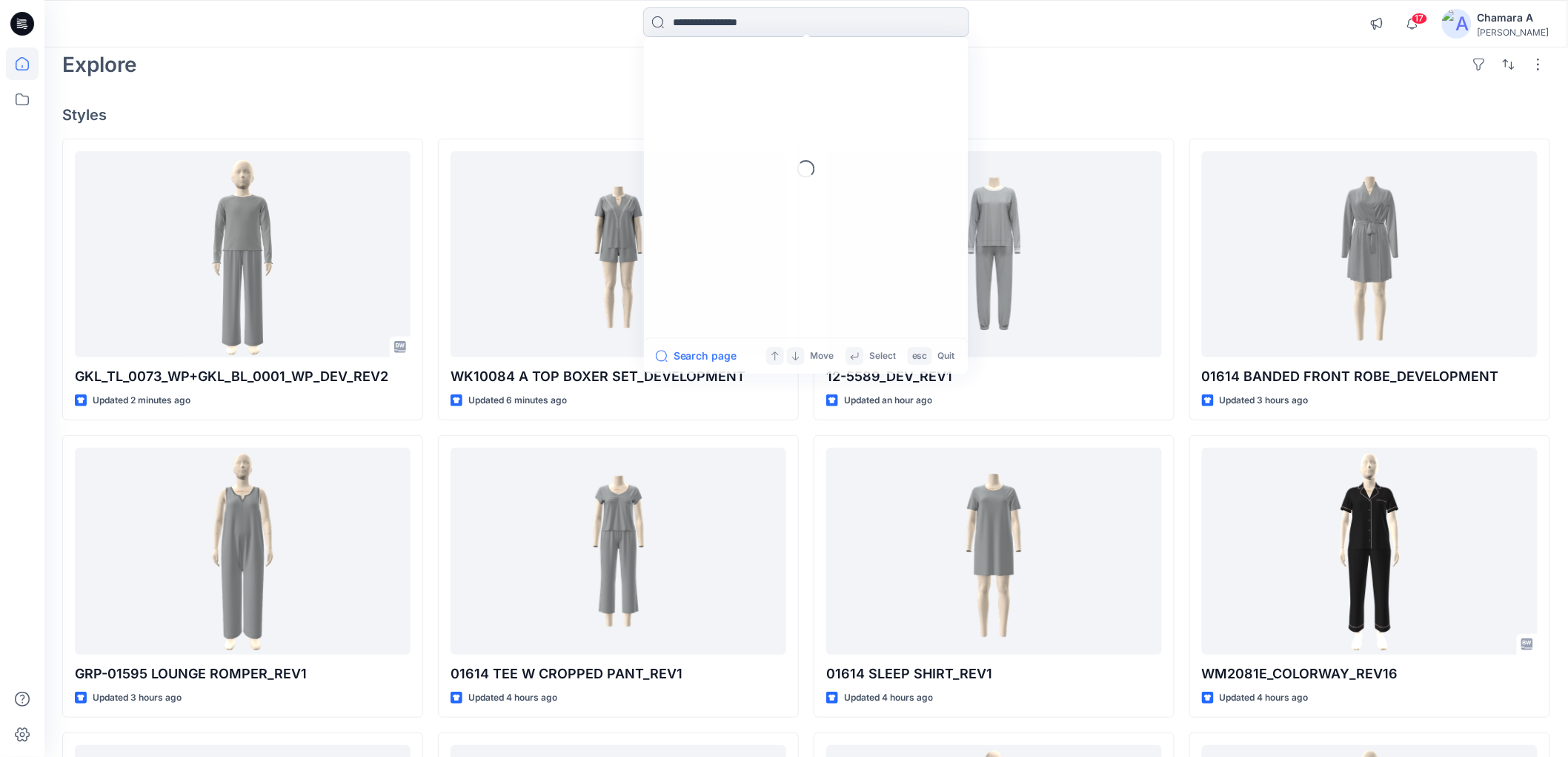
click at [755, 25] on input at bounding box center [806, 22] width 326 height 29
paste input "**********"
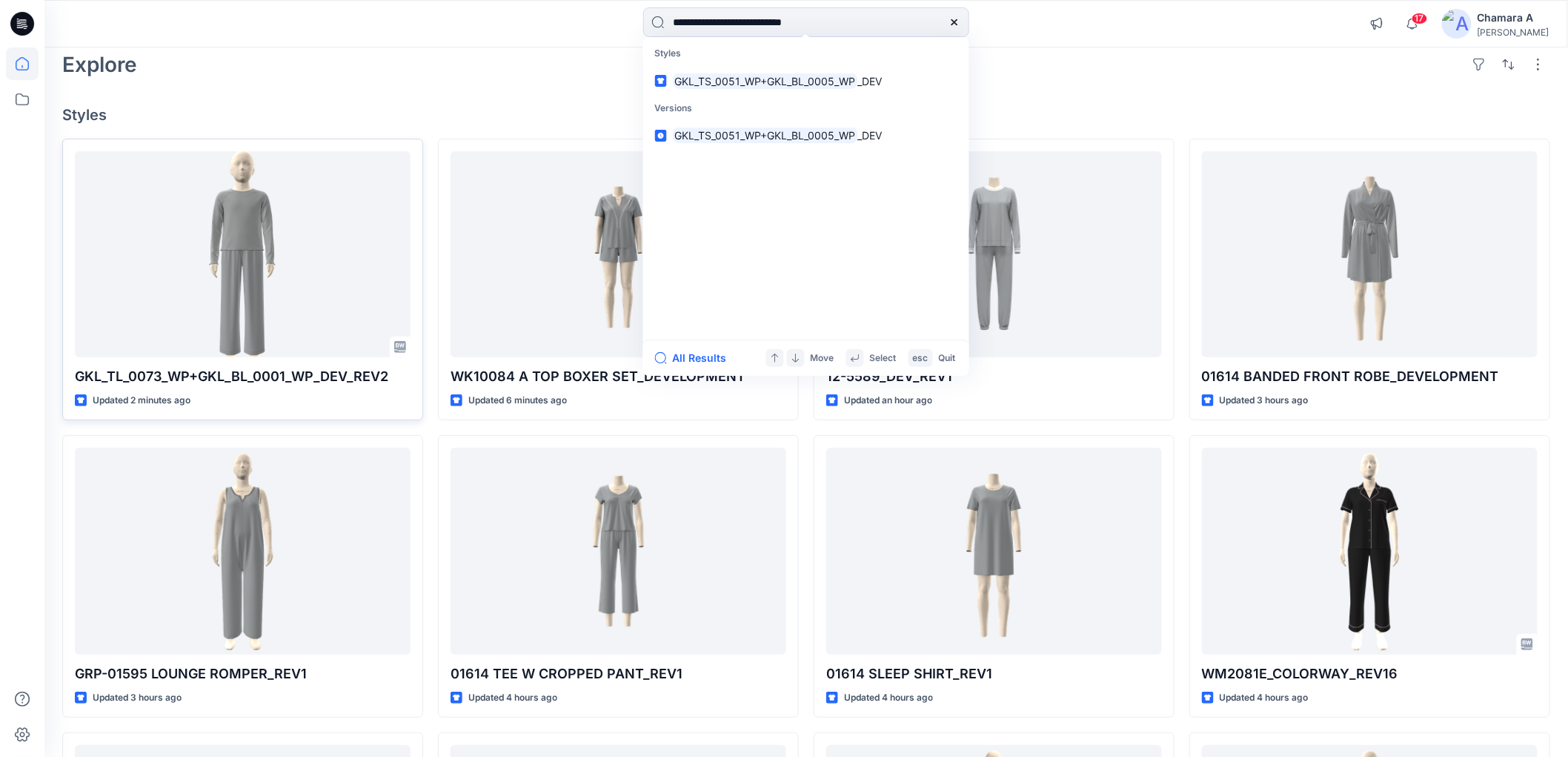
type input "**********"
click at [1142, 74] on div "Explore" at bounding box center [806, 65] width 1488 height 35
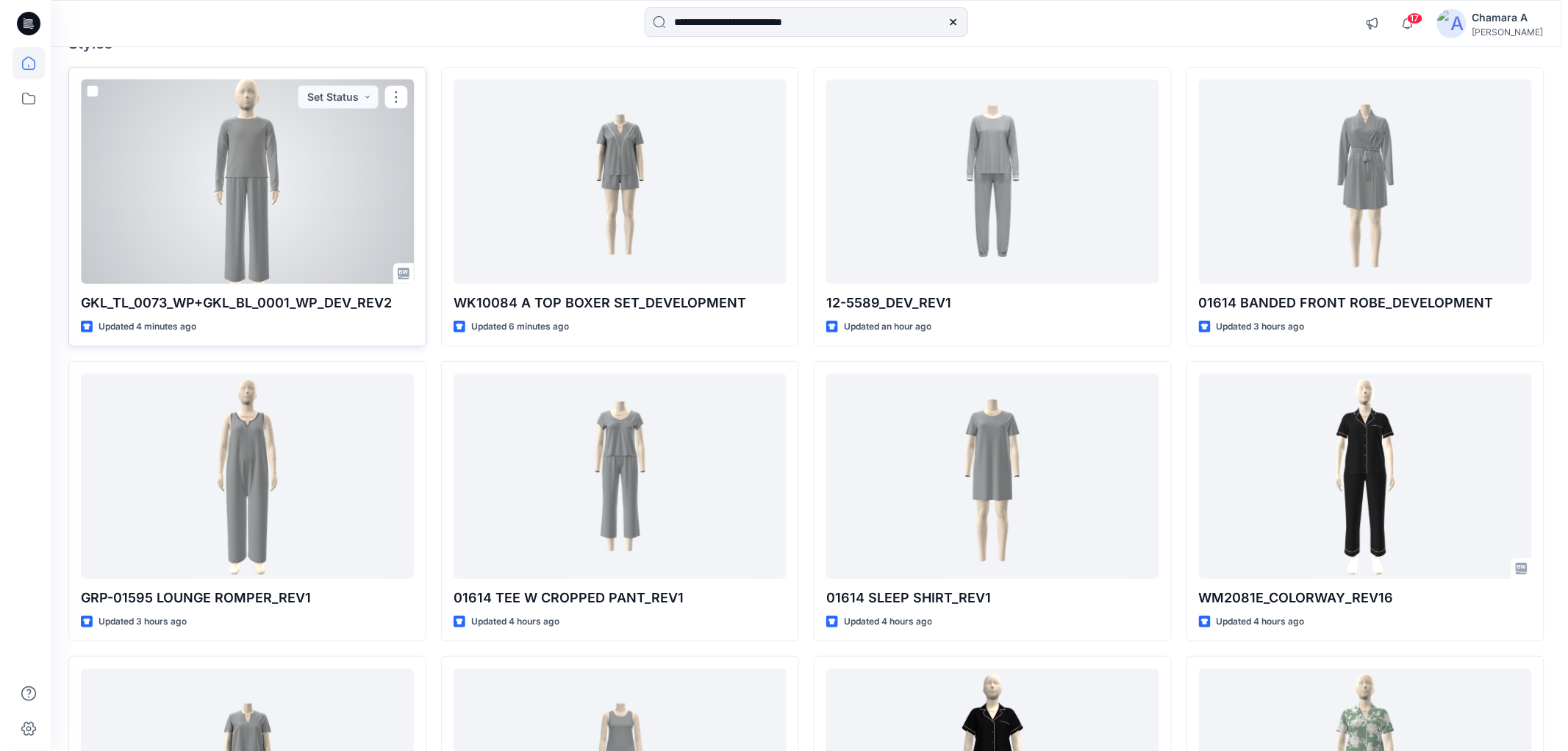
scroll to position [0, 0]
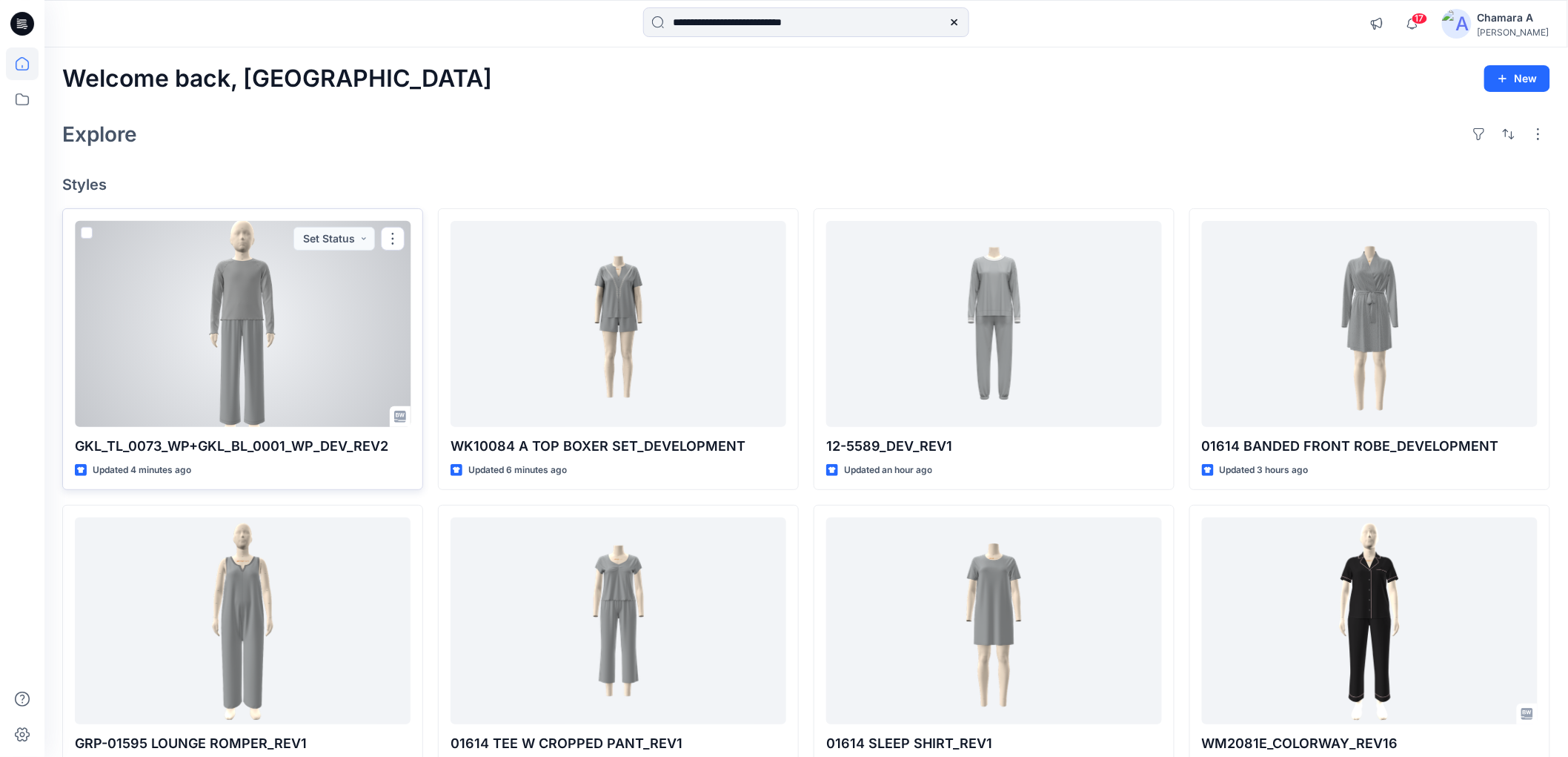
click at [293, 256] on div at bounding box center [242, 323] width 335 height 206
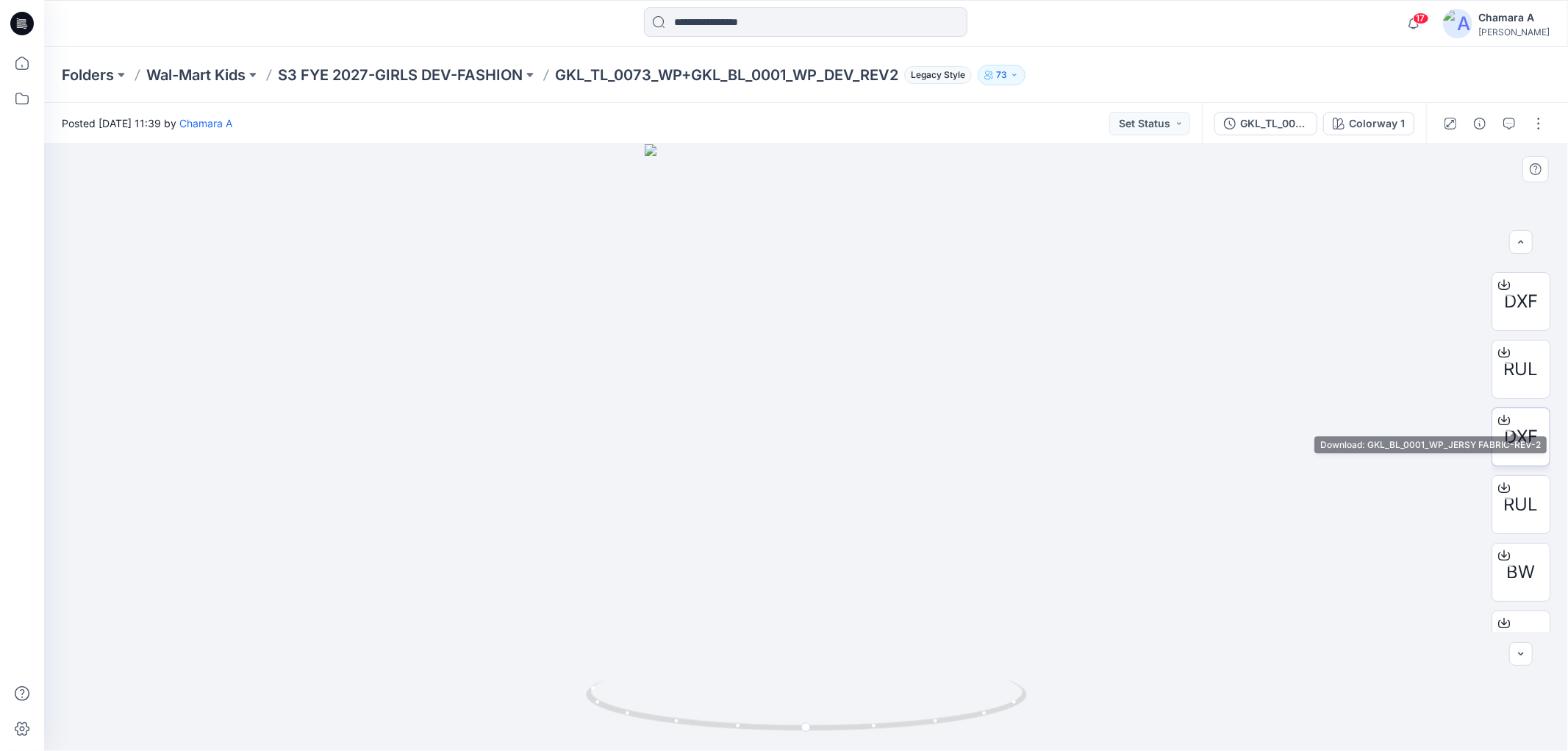
scroll to position [96, 0]
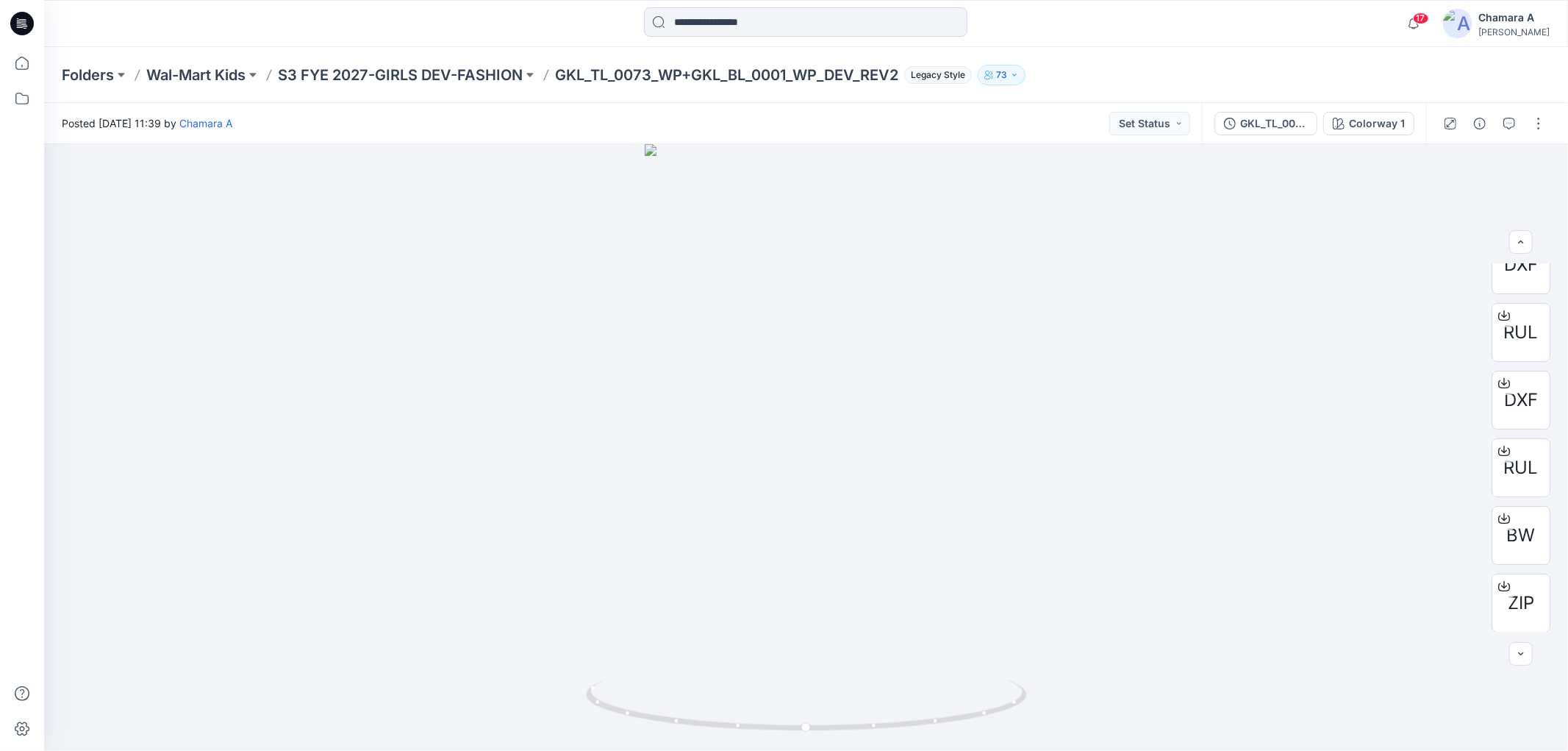
click at [1053, 60] on div "Folders Wal-Mart Kids S3 FYE 2027-GIRLS DEV-FASHION GKL_TL_0073_WP+GKL_BL_0001_…" at bounding box center [806, 75] width 1524 height 56
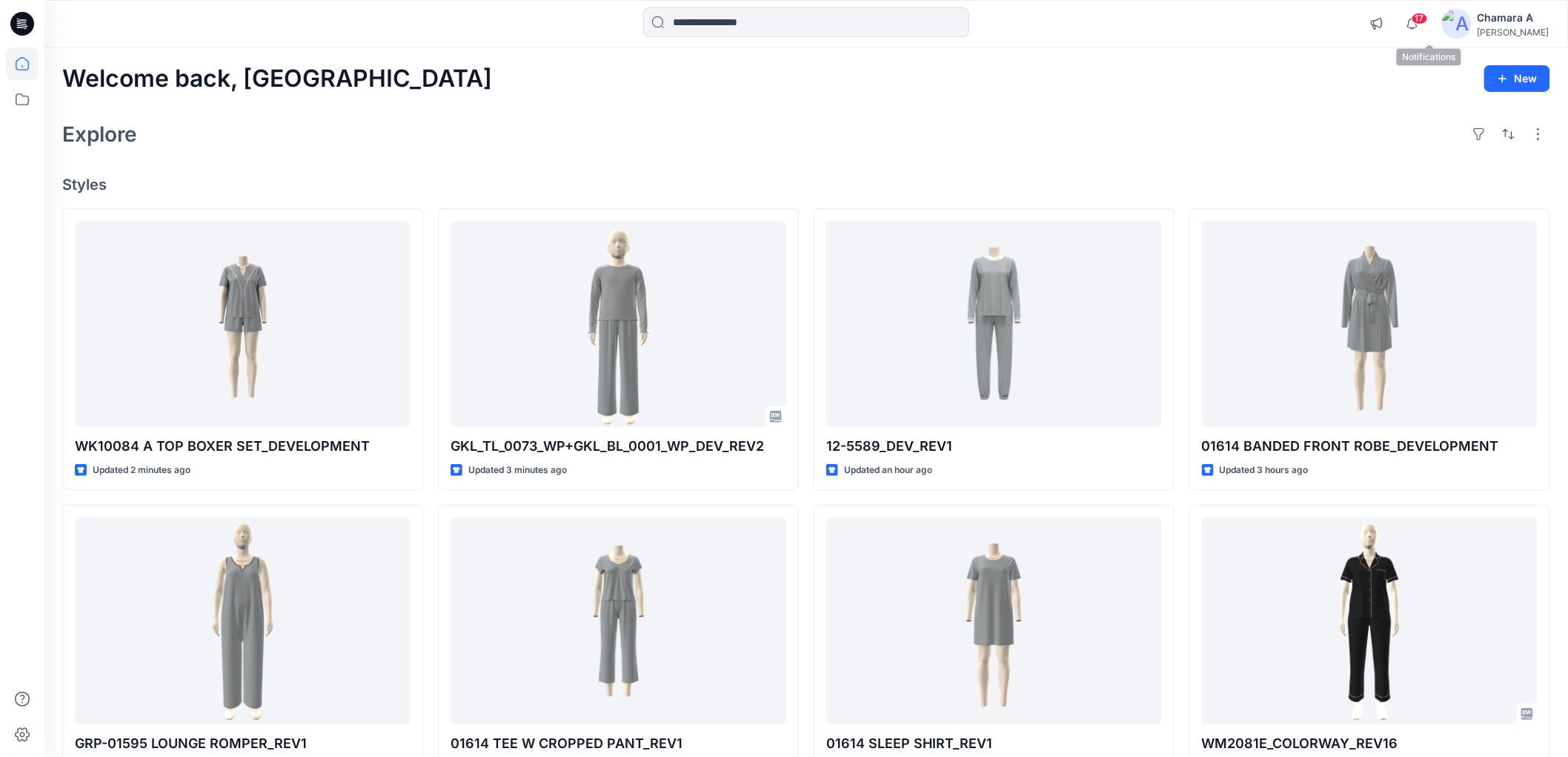
click at [1428, 23] on span "17" at bounding box center [1419, 18] width 16 height 12
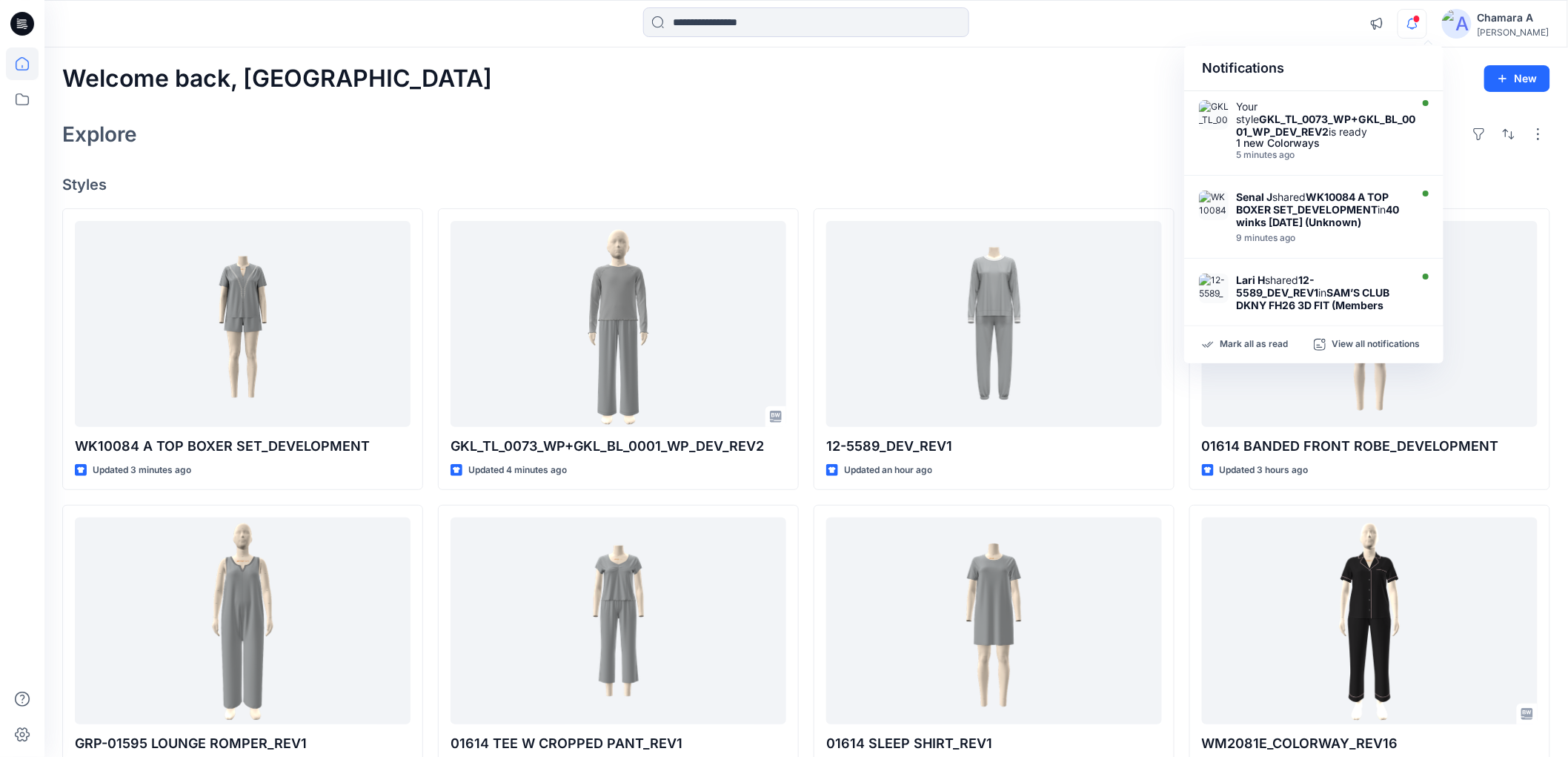
click at [1035, 113] on div "Welcome back, Chamara New Explore Styles WK10084 A TOP BOXER SET_DEVELOPMENT Up…" at bounding box center [806, 601] width 1523 height 1108
